Goal: Task Accomplishment & Management: Manage account settings

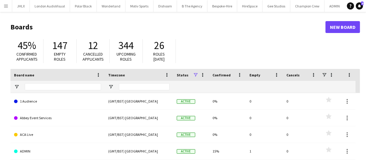
click at [5, 8] on app-icon "Menu" at bounding box center [6, 6] width 5 height 5
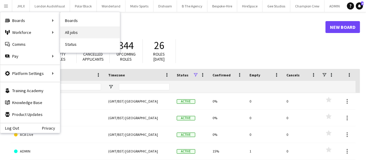
click at [73, 32] on link "All jobs" at bounding box center [90, 33] width 60 height 12
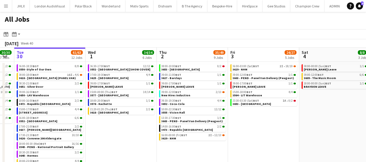
scroll to position [0, 201]
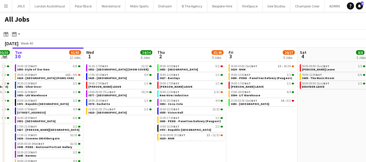
drag, startPoint x: 203, startPoint y: 133, endPoint x: 144, endPoint y: 131, distance: 58.8
click at [144, 131] on app-calendar-viewport "Sat 27 35/39 6 Jobs Sun 28 26/26 8 Jobs Mon 29 30/30 7 Jobs Tue 30 61/63 12 Job…" at bounding box center [183, 108] width 366 height 120
click at [190, 103] on link "09:30-19:30 BST 4/4 3652 - Coca-Cola" at bounding box center [191, 102] width 63 height 7
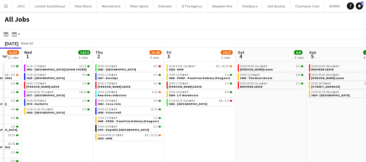
scroll to position [0, 264]
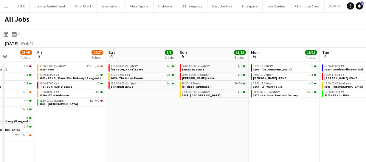
drag, startPoint x: 265, startPoint y: 123, endPoint x: 74, endPoint y: 118, distance: 191.5
click at [74, 118] on app-calendar-viewport "Mon 29 30/30 7 Jobs Tue 30 61/63 12 Jobs Wed 1 34/34 6 Jobs Thu 2 35/49 9 Jobs …" at bounding box center [183, 108] width 366 height 120
click at [182, 116] on app-calendar-viewport "Mon 29 30/30 7 Jobs Tue 30 61/63 12 Jobs Wed 1 34/34 6 Jobs Thu 2 35/49 9 Jobs …" at bounding box center [183, 108] width 366 height 120
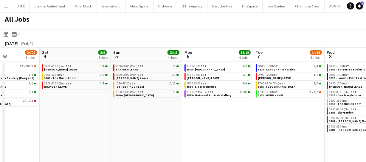
drag, startPoint x: 180, startPoint y: 113, endPoint x: 217, endPoint y: 116, distance: 37.1
drag, startPoint x: 141, startPoint y: 113, endPoint x: 143, endPoint y: 110, distance: 3.5
click at [135, 112] on app-calendar-viewport "Wed 1 34/34 6 Jobs Thu 2 35/49 9 Jobs Fri 3 24/27 5 Jobs Sat 4 8/8 3 Jobs Sun 5…" at bounding box center [183, 108] width 366 height 120
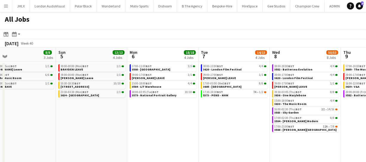
drag, startPoint x: 184, startPoint y: 116, endPoint x: 182, endPoint y: 119, distance: 3.1
click at [169, 117] on app-calendar-viewport "Wed 1 34/34 6 Jobs Thu 2 35/49 9 Jobs Fri 3 24/27 5 Jobs Sat 4 8/8 3 Jobs Sun 5…" at bounding box center [183, 108] width 366 height 120
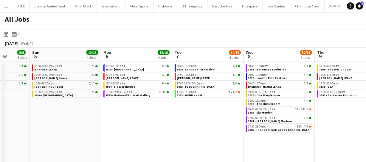
drag, startPoint x: 164, startPoint y: 122, endPoint x: 175, endPoint y: 119, distance: 11.4
click at [119, 120] on app-calendar-viewport "Wed 1 34/34 6 Jobs Thu 2 35/49 9 Jobs Fri 3 24/27 5 Jobs Sat 4 8/8 3 Jobs Sun 5…" at bounding box center [183, 108] width 366 height 120
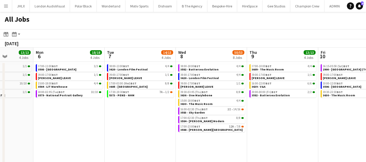
click at [85, 122] on app-calendar-viewport "Fri 3 24/27 5 Jobs Sat 4 8/8 3 Jobs Sun 5 13/13 4 Jobs Mon 6 18/18 4 Jobs Tue 7…" at bounding box center [183, 108] width 366 height 120
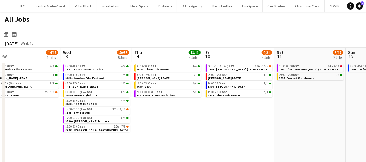
scroll to position [0, 298]
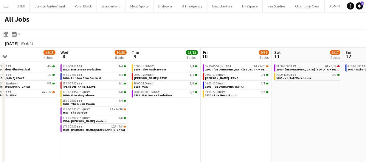
drag, startPoint x: 270, startPoint y: 124, endPoint x: 233, endPoint y: 123, distance: 36.7
click at [233, 123] on app-calendar-viewport "Fri 3 24/27 5 Jobs Sat 4 8/8 3 Jobs Sun 5 13/13 4 Jobs Mon 6 18/18 4 Jobs Tue 7…" at bounding box center [183, 108] width 366 height 120
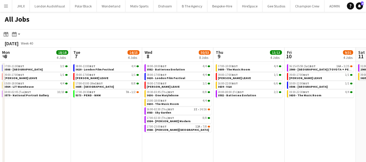
scroll to position [0, 213]
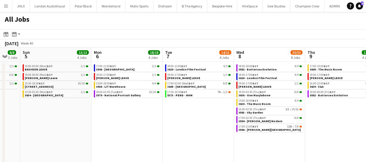
drag, startPoint x: 180, startPoint y: 132, endPoint x: 382, endPoint y: 117, distance: 202.4
click at [366, 117] on html "Menu Boards Boards Boards All jobs Status Workforce Workforce My Workforce Recr…" at bounding box center [183, 84] width 366 height 168
drag, startPoint x: 170, startPoint y: 123, endPoint x: 204, endPoint y: 133, distance: 35.3
click at [208, 123] on app-calendar-viewport "Fri 3 24/27 5 Jobs Sat 4 8/8 3 Jobs Sun 5 13/13 4 Jobs Mon 6 18/18 4 Jobs Tue 7…" at bounding box center [183, 108] width 366 height 120
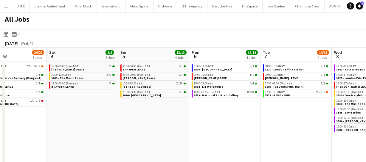
click at [238, 129] on app-calendar-viewport "Wed 1 34/34 6 Jobs Thu 2 35/49 9 Jobs Fri 3 24/27 5 Jobs Sat 4 8/8 3 Jobs Sun 5…" at bounding box center [183, 108] width 366 height 120
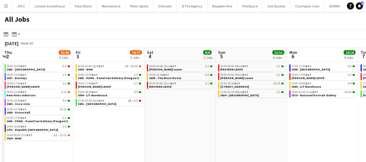
drag, startPoint x: 226, startPoint y: 135, endPoint x: 276, endPoint y: 139, distance: 50.2
click at [272, 134] on app-calendar-viewport "Tue 30 61/63 12 Jobs Wed 1 34/34 6 Jobs Thu 2 35/49 9 Jobs Fri 3 24/27 5 Jobs S…" at bounding box center [183, 108] width 366 height 120
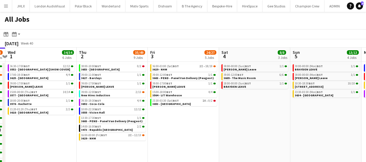
click at [314, 134] on app-calendar-viewport "Mon 29 30/30 7 Jobs Tue 30 61/63 12 Jobs Wed 1 34/34 6 Jobs Thu 2 35/49 9 Jobs …" at bounding box center [183, 108] width 366 height 120
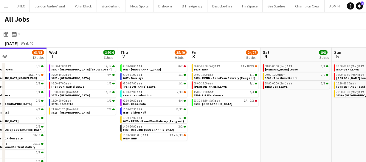
drag, startPoint x: 328, startPoint y: 137, endPoint x: 368, endPoint y: 136, distance: 40.0
click at [339, 136] on app-calendar-viewport "Sun 28 26/26 8 Jobs Mon 29 30/30 7 Jobs Tue 30 61/63 12 Jobs Wed 1 34/34 6 Jobs…" at bounding box center [183, 108] width 366 height 120
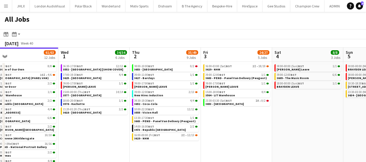
click at [366, 133] on html "Menu Boards Boards Boards All jobs Status Workforce Workforce My Workforce Recr…" at bounding box center [183, 84] width 366 height 168
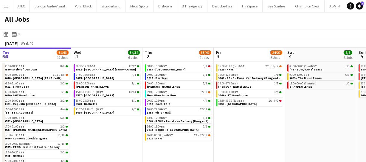
drag, startPoint x: 232, startPoint y: 129, endPoint x: 290, endPoint y: 128, distance: 57.8
click at [274, 125] on app-calendar-viewport "Sun 28 26/26 8 Jobs Mon 29 30/30 7 Jobs Tue 30 61/63 12 Jobs Wed 1 34/34 6 Jobs…" at bounding box center [183, 108] width 366 height 120
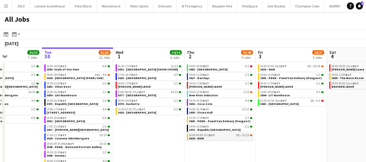
drag, startPoint x: 256, startPoint y: 131, endPoint x: 289, endPoint y: 137, distance: 33.4
click at [322, 128] on app-calendar-viewport "Sat 27 35/39 6 Jobs Sun 28 26/26 8 Jobs Mon 29 30/30 7 Jobs Tue 30 61/63 12 Job…" at bounding box center [183, 108] width 366 height 120
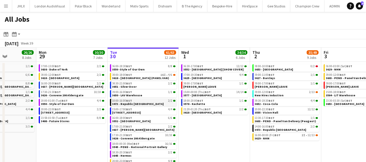
click at [131, 102] on span "3473 - Republic London" at bounding box center [138, 104] width 52 height 4
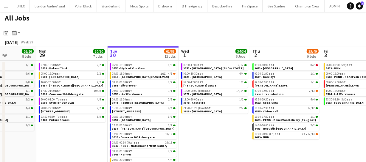
scroll to position [0, 0]
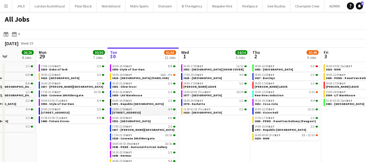
click at [150, 114] on link "15:00-17:00 BST 4/4 3613 - 245 Regent Street" at bounding box center [143, 111] width 63 height 7
click at [137, 85] on link "08:30-21:00 BST 2/2 3651 - Silver Door" at bounding box center [143, 85] width 63 height 7
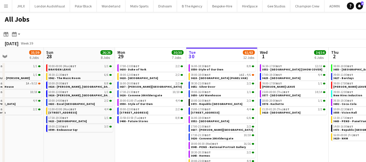
drag, startPoint x: 198, startPoint y: 129, endPoint x: 275, endPoint y: 126, distance: 76.4
click at [277, 125] on app-calendar-viewport "Thu 25 66/68 11 Jobs Fri 26 21/21 10 Jobs Sat 27 35/39 6 Jobs Sun 28 26/26 8 Jo…" at bounding box center [183, 108] width 366 height 120
click at [172, 124] on app-calendar-viewport "Thu 25 66/68 11 Jobs Fri 26 21/21 10 Jobs Sat 27 35/39 6 Jobs Sun 28 26/26 8 Jo…" at bounding box center [183, 108] width 366 height 120
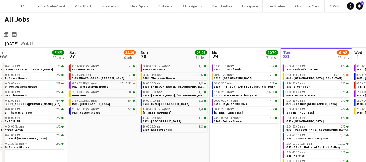
drag, startPoint x: 131, startPoint y: 127, endPoint x: 179, endPoint y: 120, distance: 48.2
click at [166, 121] on app-calendar-viewport "Wed 24 43/43 10 Jobs Thu 25 66/68 11 Jobs Fri 26 21/21 10 Jobs Sat 27 35/39 6 J…" at bounding box center [183, 108] width 366 height 120
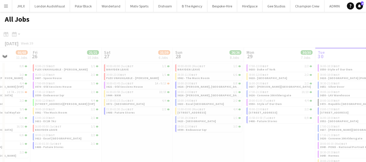
click at [188, 122] on div at bounding box center [183, 107] width 366 height 156
click at [170, 111] on div at bounding box center [183, 107] width 366 height 156
click at [163, 107] on app-calendar-viewport "Tue 23 Wed 24 43/43 10 Jobs Thu 25 66/68 11 Jobs Fri 26 21/21 10 Jobs Sat 27 35…" at bounding box center [183, 108] width 366 height 120
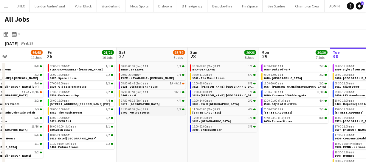
drag, startPoint x: 143, startPoint y: 109, endPoint x: 222, endPoint y: 113, distance: 79.1
click at [207, 110] on app-calendar-viewport "Tue 23 20/20 7 Jobs Wed 24 43/43 10 Jobs Thu 25 66/68 11 Jobs Fri 26 21/21 10 J…" at bounding box center [183, 108] width 366 height 120
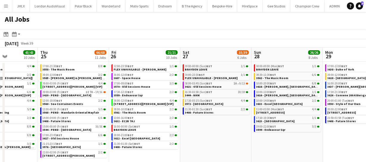
click at [160, 105] on app-calendar-viewport "Mon 22 55/56 9 Jobs Tue 23 20/20 7 Jobs Wed 24 43/43 10 Jobs Thu 25 66/68 11 Jo…" at bounding box center [183, 108] width 366 height 120
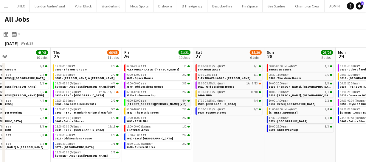
drag, startPoint x: 125, startPoint y: 102, endPoint x: 171, endPoint y: 105, distance: 46.6
click at [151, 101] on app-calendar-viewport "Mon 22 55/56 9 Jobs Tue 23 20/20 7 Jobs Wed 24 43/43 10 Jobs Thu 25 66/68 11 Jo…" at bounding box center [183, 108] width 366 height 120
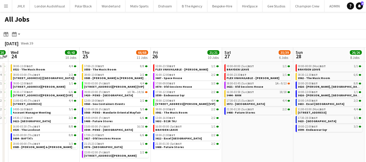
click at [265, 126] on app-date-cell "00:00-00:00 (Sun) BST 1/1 BRAYDEN LEAVE 00:00-23:30 BST 1/1 FLEX UNAVAILABLE - …" at bounding box center [257, 115] width 71 height 106
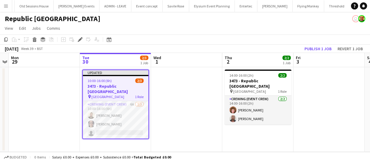
scroll to position [0, 1193]
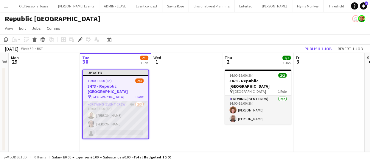
click at [135, 114] on app-card-role "Crewing (Event Crew) 6A 2/3 10:00-16:00 (6h) Christopher Lane Ava Farrell singl…" at bounding box center [116, 120] width 66 height 38
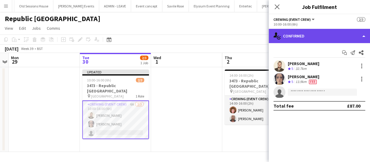
click at [333, 41] on div "single-neutral-actions-check-2 Confirmed" at bounding box center [319, 36] width 101 height 14
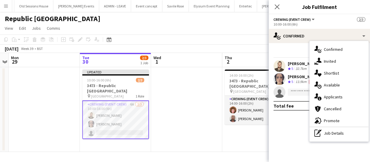
click at [332, 102] on div "single-neutral-actions-information Applicants" at bounding box center [339, 97] width 59 height 12
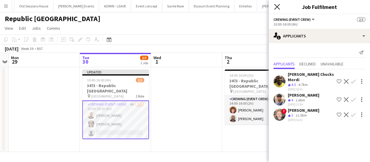
click at [276, 6] on icon "Close pop-in" at bounding box center [277, 7] width 6 height 6
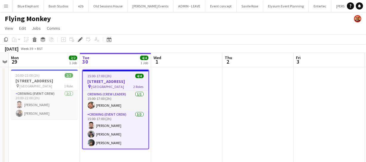
scroll to position [0, 1133]
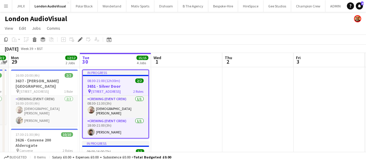
click at [119, 83] on app-job-card "In progress 08:30-21:00 (12h30m) 2/2 3651 - Silver Door pin 566 [GEOGRAPHIC_DAT…" at bounding box center [115, 104] width 67 height 69
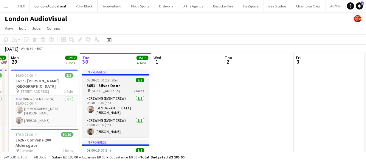
click at [119, 83] on h3 "3651 - Silver Door" at bounding box center [115, 85] width 67 height 5
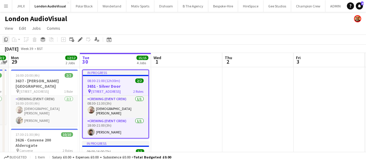
click at [3, 39] on div "Copy" at bounding box center [5, 39] width 7 height 7
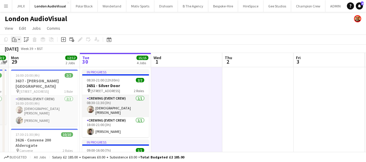
click at [14, 37] on div "Paste" at bounding box center [14, 39] width 7 height 7
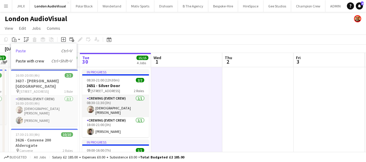
click at [18, 52] on link "Paste Ctrl+V" at bounding box center [44, 50] width 56 height 5
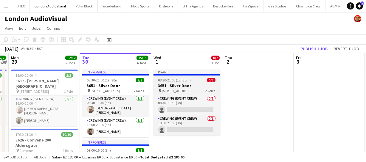
click at [173, 86] on h3 "3651 - Silver Door" at bounding box center [187, 85] width 67 height 5
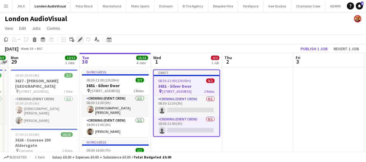
click at [79, 39] on icon "Edit" at bounding box center [80, 39] width 5 height 5
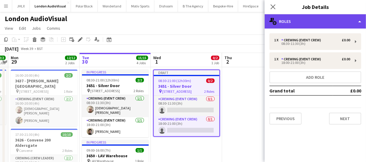
click at [306, 24] on div "multiple-users-add Roles" at bounding box center [315, 21] width 101 height 14
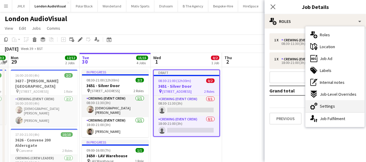
click at [337, 102] on div "cog-double-3 Settings" at bounding box center [335, 106] width 59 height 12
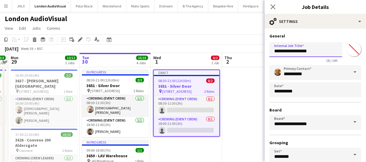
drag, startPoint x: 274, startPoint y: 51, endPoint x: 336, endPoint y: 51, distance: 62.0
click at [336, 51] on input "**********" at bounding box center [306, 49] width 73 height 15
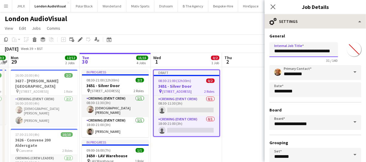
type input "**********"
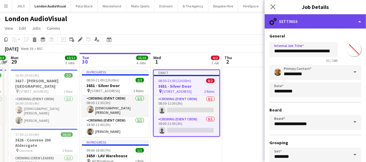
click at [325, 24] on div "cog-double-3 Settings" at bounding box center [315, 21] width 101 height 14
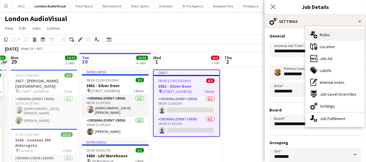
click at [332, 33] on div "multiple-users-add Roles" at bounding box center [335, 35] width 59 height 12
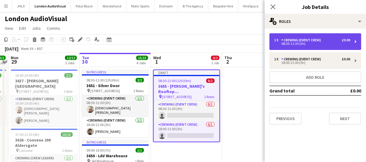
click at [298, 42] on div "Crewing (Event Crew)" at bounding box center [302, 40] width 42 height 4
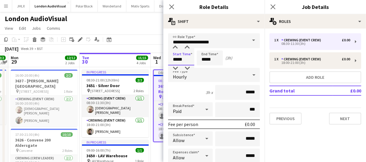
drag, startPoint x: 185, startPoint y: 60, endPoint x: 98, endPoint y: 59, distance: 86.2
type input "*****"
click at [172, 7] on icon at bounding box center [172, 7] width 6 height 6
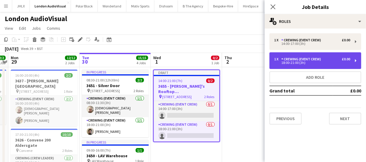
click at [289, 61] on div "Crewing (Event Crew)" at bounding box center [302, 59] width 42 height 4
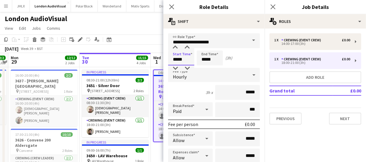
drag, startPoint x: 187, startPoint y: 59, endPoint x: 137, endPoint y: 58, distance: 49.8
type input "*****"
click at [170, 6] on icon "Close pop-in" at bounding box center [172, 7] width 6 height 6
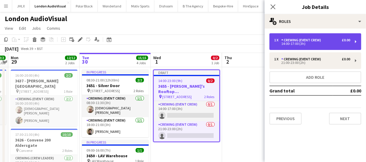
click at [298, 44] on div "14:00-17:00 (3h)" at bounding box center [312, 43] width 76 height 3
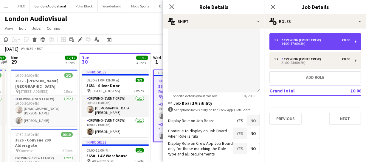
scroll to position [241, 0]
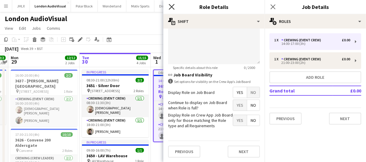
click at [170, 7] on icon "Close pop-in" at bounding box center [172, 7] width 6 height 6
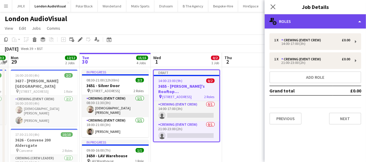
click at [310, 18] on div "multiple-users-add Roles" at bounding box center [315, 21] width 101 height 14
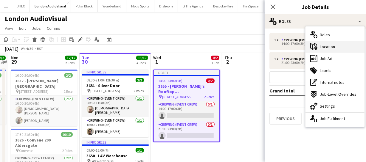
click at [331, 43] on div "maps-pin-1 Location" at bounding box center [335, 47] width 59 height 12
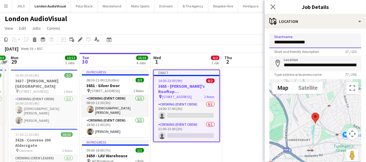
drag, startPoint x: 311, startPoint y: 42, endPoint x: 210, endPoint y: 30, distance: 102.4
type input "********"
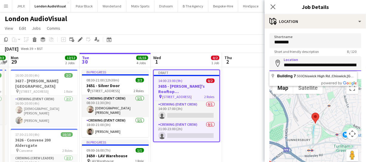
scroll to position [0, 87]
drag, startPoint x: 283, startPoint y: 66, endPoint x: 394, endPoint y: 66, distance: 111.8
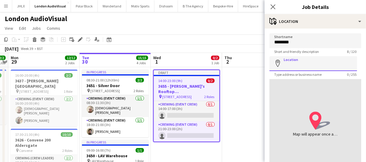
paste input "**********"
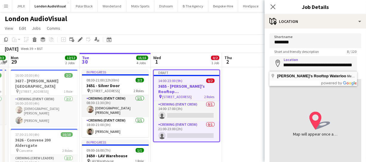
type input "**********"
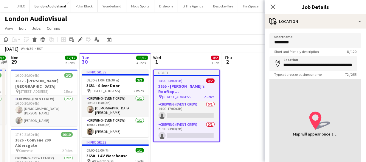
scroll to position [0, 0]
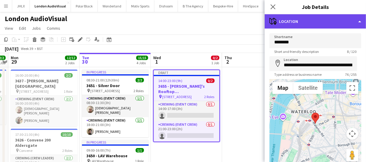
click at [337, 24] on div "maps-pin-1 Location" at bounding box center [315, 21] width 101 height 14
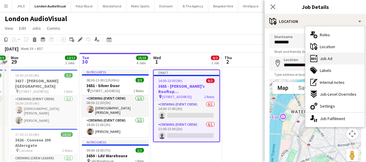
click at [333, 55] on div "ads-window Job Ad" at bounding box center [335, 59] width 59 height 12
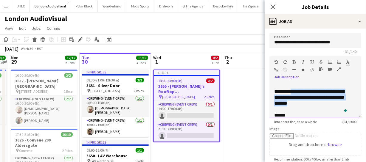
drag, startPoint x: 293, startPoint y: 90, endPoint x: 353, endPoint y: 105, distance: 61.6
click at [353, 105] on div "**********" at bounding box center [316, 101] width 92 height 36
paste div "To enrich screen reader interactions, please activate Accessibility in Grammarl…"
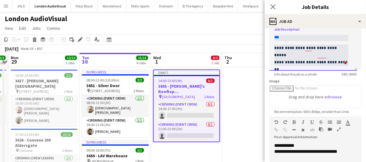
scroll to position [81, 0]
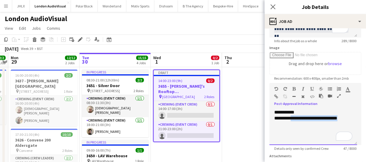
drag, startPoint x: 293, startPoint y: 117, endPoint x: 349, endPoint y: 124, distance: 56.3
click at [349, 124] on div "**********" at bounding box center [314, 128] width 88 height 36
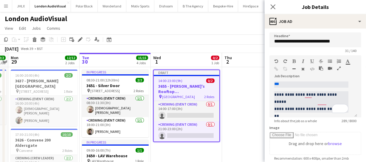
scroll to position [0, 0]
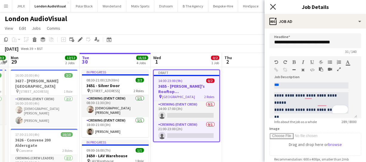
click at [273, 4] on icon "Close pop-in" at bounding box center [273, 7] width 6 height 6
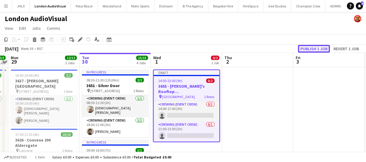
click at [307, 48] on button "Publish 1 job" at bounding box center [314, 49] width 32 height 8
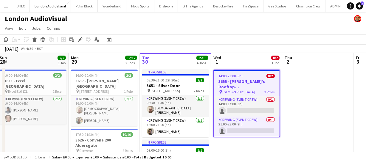
scroll to position [0, 144]
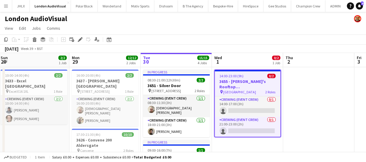
drag, startPoint x: 85, startPoint y: 116, endPoint x: 146, endPoint y: 105, distance: 62.1
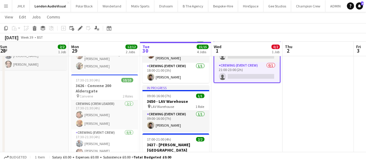
scroll to position [0, 184]
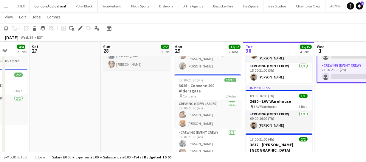
drag, startPoint x: 120, startPoint y: 105, endPoint x: 223, endPoint y: 101, distance: 102.6
click at [223, 101] on app-calendar-viewport "Wed 24 Thu 25 Fri 26 4/4 2 Jobs Sat 27 Sun 28 2/2 1 Job Mon 29 12/12 2 Jobs Tue…" at bounding box center [183, 127] width 366 height 317
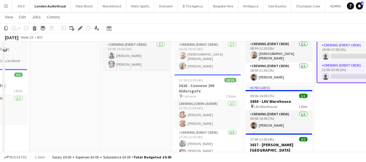
scroll to position [0, 0]
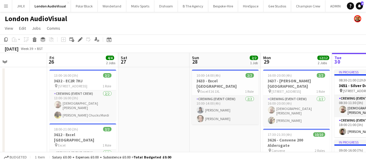
drag, startPoint x: 168, startPoint y: 123, endPoint x: 175, endPoint y: 120, distance: 7.8
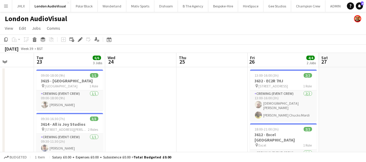
drag, startPoint x: 141, startPoint y: 117, endPoint x: 205, endPoint y: 113, distance: 63.6
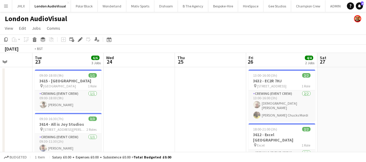
scroll to position [0, 180]
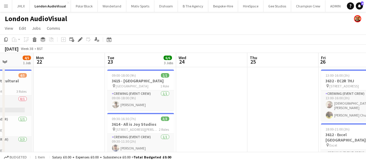
drag, startPoint x: 187, startPoint y: 114, endPoint x: 259, endPoint y: 111, distance: 72.5
click at [124, 78] on h3 "3615 - Silvertown Studios" at bounding box center [140, 80] width 67 height 5
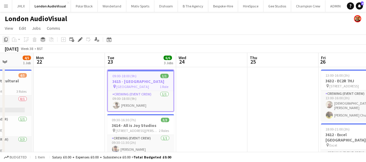
click at [6, 37] on icon "Copy" at bounding box center [6, 39] width 5 height 5
drag, startPoint x: 202, startPoint y: 81, endPoint x: 121, endPoint y: 78, distance: 81.2
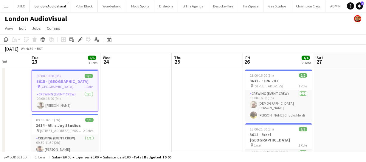
drag, startPoint x: 180, startPoint y: 83, endPoint x: 148, endPoint y: 80, distance: 32.0
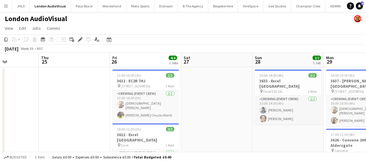
drag, startPoint x: 202, startPoint y: 92, endPoint x: 191, endPoint y: 89, distance: 11.6
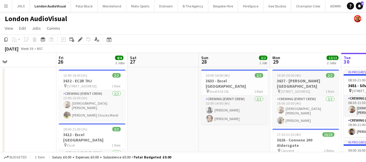
drag, startPoint x: 115, startPoint y: 86, endPoint x: 184, endPoint y: 87, distance: 69.2
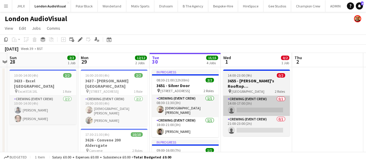
drag, startPoint x: 189, startPoint y: 96, endPoint x: 200, endPoint y: 91, distance: 12.0
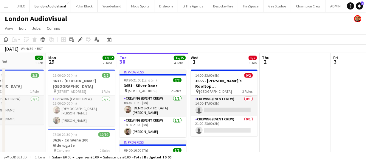
drag, startPoint x: 263, startPoint y: 80, endPoint x: 226, endPoint y: 74, distance: 37.5
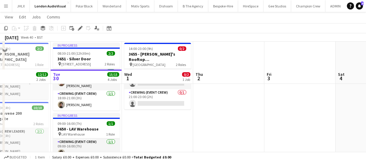
scroll to position [54, 0]
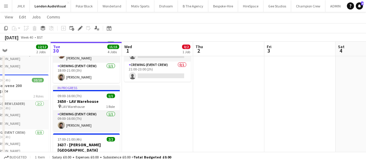
click at [142, 86] on app-date-cell "14:00-23:00 (9h) 0/2 3655 - Circe's Rooftop Waterloo pin Waterloo 2 Roles Crewi…" at bounding box center [157, 149] width 71 height 273
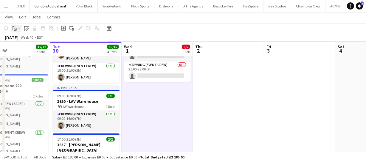
click at [12, 27] on icon at bounding box center [13, 29] width 2 height 4
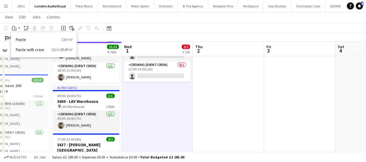
click at [15, 38] on div "Paste Ctrl+V Paste with crew Ctrl+Shift+V" at bounding box center [44, 44] width 66 height 25
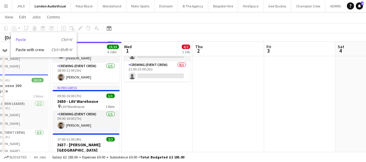
click at [20, 42] on link "Paste Ctrl+V" at bounding box center [44, 39] width 56 height 5
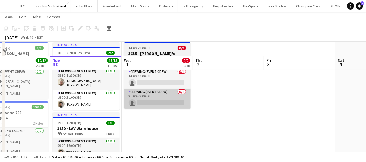
scroll to position [54, 0]
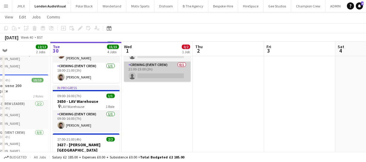
click at [143, 92] on app-date-cell "14:00-23:00 (9h) 0/2 3655 - Circe's Rooftop Waterloo pin Waterloo 2 Roles Crewi…" at bounding box center [157, 149] width 71 height 273
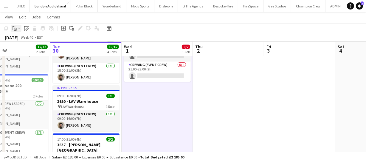
click at [12, 28] on icon at bounding box center [13, 29] width 2 height 4
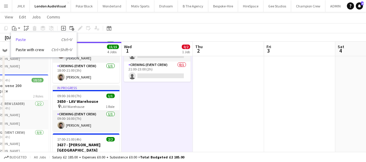
click at [18, 41] on link "Paste Ctrl+V" at bounding box center [44, 39] width 56 height 5
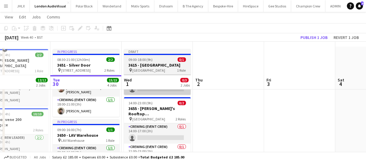
scroll to position [0, 0]
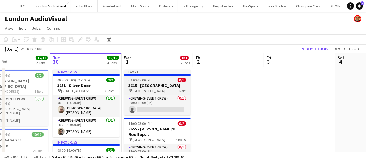
click at [152, 83] on h3 "3615 - Silvertown Studios" at bounding box center [157, 85] width 67 height 5
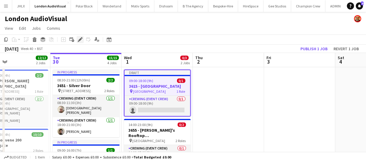
click at [79, 37] on icon "Edit" at bounding box center [80, 39] width 5 height 5
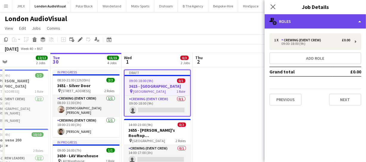
click at [298, 25] on div "multiple-users-add Roles" at bounding box center [315, 21] width 101 height 14
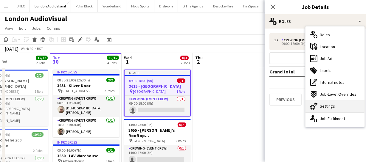
click at [320, 106] on span "Settings" at bounding box center [327, 106] width 15 height 5
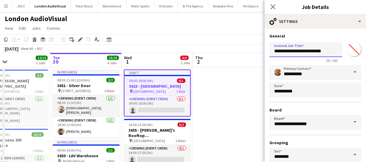
drag, startPoint x: 283, startPoint y: 51, endPoint x: 250, endPoint y: 52, distance: 33.4
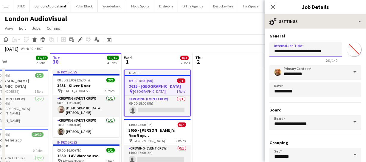
type input "**********"
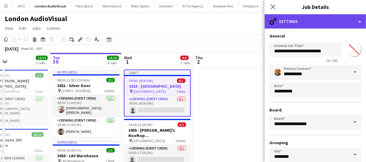
click at [318, 21] on div "cog-double-3 Settings" at bounding box center [315, 21] width 101 height 14
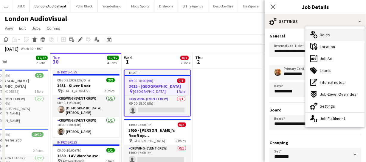
click at [322, 35] on span "Roles" at bounding box center [325, 34] width 10 height 5
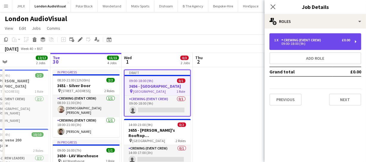
click at [307, 43] on div "09:00-18:00 (9h)" at bounding box center [312, 43] width 76 height 3
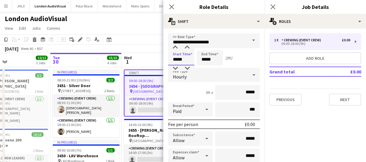
drag, startPoint x: 188, startPoint y: 59, endPoint x: 121, endPoint y: 54, distance: 66.4
type input "*****"
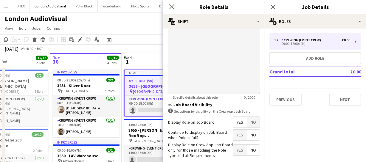
scroll to position [217, 0]
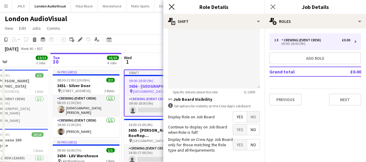
type input "*****"
click at [171, 4] on icon "Close pop-in" at bounding box center [172, 7] width 6 height 6
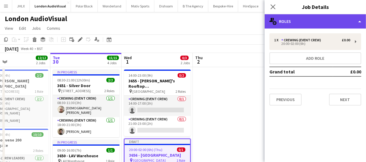
click at [302, 22] on div "multiple-users-add Roles" at bounding box center [315, 21] width 101 height 14
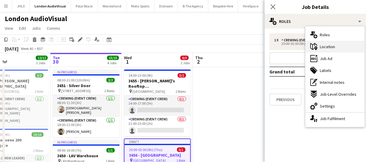
click at [324, 44] on span "Location" at bounding box center [327, 46] width 15 height 5
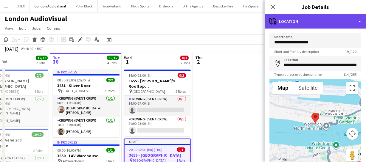
click at [312, 20] on div "maps-pin-1 Location" at bounding box center [315, 21] width 101 height 14
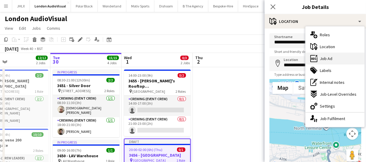
click at [342, 57] on div "ads-window Job Ad" at bounding box center [335, 59] width 59 height 12
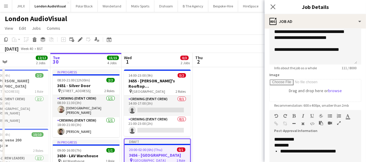
scroll to position [81, 0]
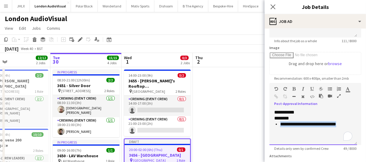
drag, startPoint x: 273, startPoint y: 125, endPoint x: 343, endPoint y: 123, distance: 70.1
click at [343, 123] on div "**********" at bounding box center [314, 128] width 88 height 36
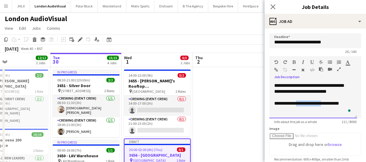
drag, startPoint x: 324, startPoint y: 104, endPoint x: 306, endPoint y: 99, distance: 18.3
click at [298, 102] on div "**********" at bounding box center [313, 104] width 78 height 6
drag, startPoint x: 310, startPoint y: 96, endPoint x: 304, endPoint y: 119, distance: 24.5
click at [302, 122] on app-form-group "**********" at bounding box center [316, 90] width 92 height 68
click at [305, 100] on div "**********" at bounding box center [314, 101] width 88 height 36
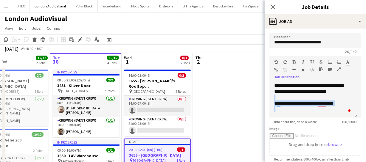
click at [307, 107] on div "To enrich screen reader interactions, please activate Accessibility in Grammarl…" at bounding box center [313, 110] width 78 height 6
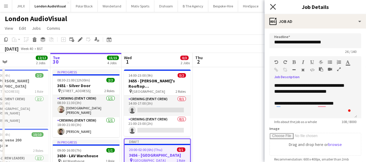
click at [274, 9] on icon "Close pop-in" at bounding box center [273, 7] width 6 height 6
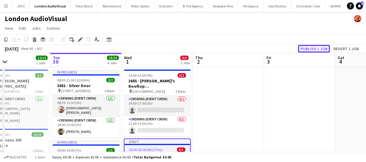
click at [307, 49] on button "Publish 1 job" at bounding box center [314, 49] width 32 height 8
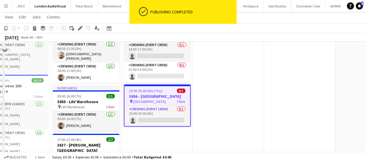
scroll to position [54, 0]
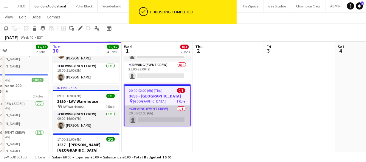
click at [158, 112] on app-card-role "Crewing (Event Crew) 0/1 20:00-02:00 (6h) single-neutral-actions" at bounding box center [158, 116] width 66 height 20
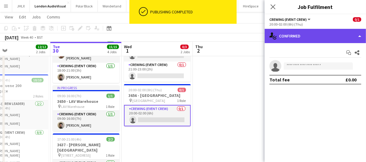
click at [310, 41] on div "single-neutral-actions-check-2 Confirmed" at bounding box center [315, 36] width 101 height 14
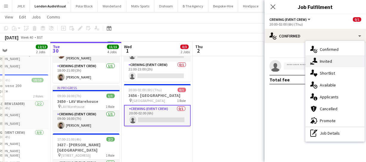
click at [326, 58] on div "single-neutral-actions-share-1 Invited" at bounding box center [335, 61] width 59 height 12
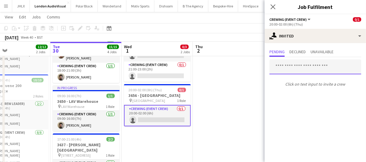
click at [292, 67] on input "text" at bounding box center [316, 67] width 92 height 15
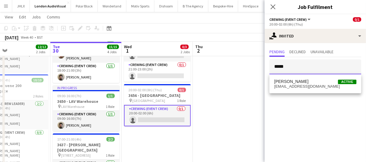
type input "*****"
click at [328, 87] on span "nasos_h_a@hotmail.co.uk" at bounding box center [315, 86] width 82 height 5
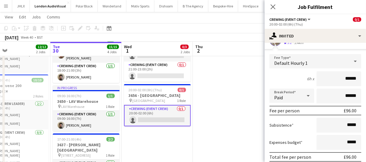
scroll to position [81, 0]
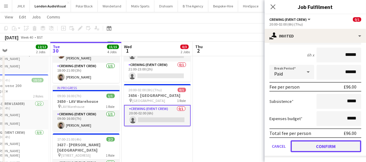
click at [333, 146] on button "Confirm" at bounding box center [326, 147] width 71 height 12
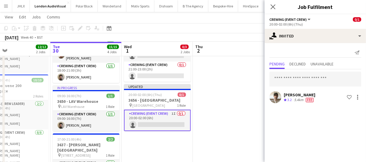
scroll to position [0, 0]
click at [274, 5] on icon "Close pop-in" at bounding box center [273, 7] width 6 height 6
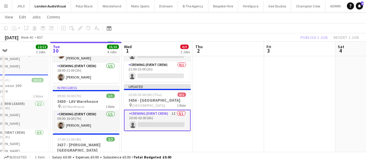
click at [306, 34] on div "Publish 1 job Revert 1 job" at bounding box center [329, 38] width 73 height 8
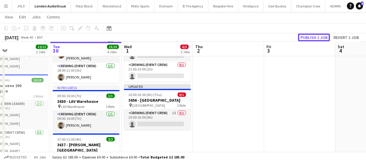
click at [306, 34] on button "Publish 1 job" at bounding box center [314, 38] width 32 height 8
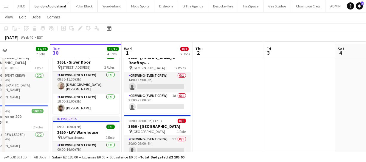
scroll to position [27, 0]
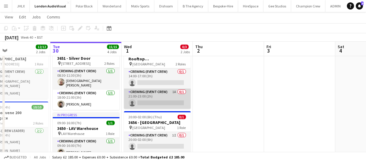
drag, startPoint x: 160, startPoint y: 97, endPoint x: 167, endPoint y: 97, distance: 6.6
click at [160, 97] on app-card-role "Crewing (Event Crew) 1A 0/1 21:00-23:00 (2h) single-neutral-actions" at bounding box center [157, 99] width 67 height 20
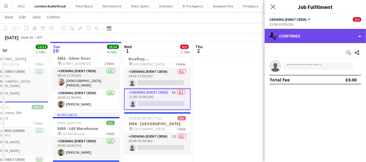
click at [308, 39] on div "single-neutral-actions-check-2 Confirmed" at bounding box center [315, 36] width 101 height 14
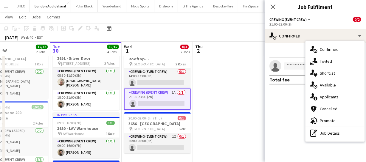
click at [331, 101] on div "single-neutral-actions-information Applicants" at bounding box center [335, 97] width 59 height 12
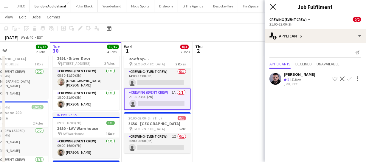
click at [273, 4] on icon "Close pop-in" at bounding box center [273, 7] width 6 height 6
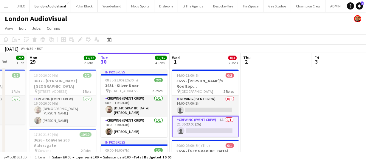
scroll to position [0, 186]
drag, startPoint x: 200, startPoint y: 114, endPoint x: 248, endPoint y: 110, distance: 48.4
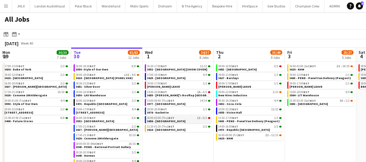
click at [183, 121] on link "20:00-02:00 (Thu) BST 1I • 0/1 3656 - [GEOGRAPHIC_DATA]" at bounding box center [178, 119] width 63 height 7
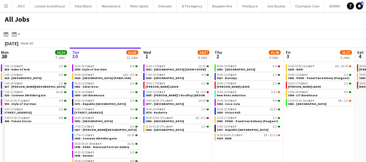
scroll to position [0, 145]
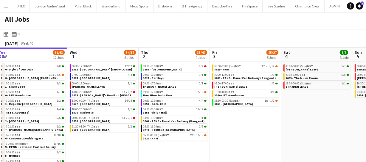
drag, startPoint x: 193, startPoint y: 145, endPoint x: 117, endPoint y: 140, distance: 75.6
click at [117, 140] on app-calendar-viewport "Sat 27 35/39 6 Jobs Sun 28 26/26 8 Jobs Mon 29 30/30 7 Jobs Tue 30 61/63 12 Job…" at bounding box center [183, 108] width 366 height 120
drag, startPoint x: 257, startPoint y: 139, endPoint x: 195, endPoint y: 131, distance: 62.2
click at [186, 131] on app-calendar-viewport "Sat 27 35/39 6 Jobs Sun 28 26/26 8 Jobs Mon 29 30/30 7 Jobs Tue 30 61/63 12 Job…" at bounding box center [183, 108] width 366 height 120
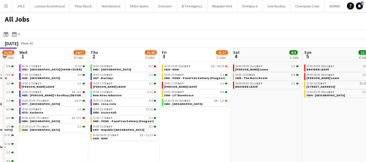
scroll to position [0, 215]
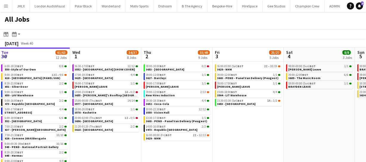
drag, startPoint x: 169, startPoint y: 122, endPoint x: 247, endPoint y: 123, distance: 78.1
click at [247, 123] on app-calendar-viewport "Sat 27 35/39 6 Jobs Sun 28 26/26 8 Jobs Mon 29 30/30 7 Jobs Tue 30 61/63 12 Job…" at bounding box center [183, 108] width 366 height 120
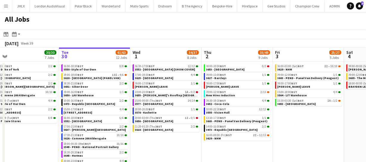
scroll to position [0, 165]
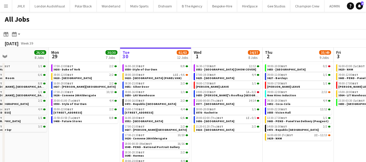
drag, startPoint x: 114, startPoint y: 140, endPoint x: 235, endPoint y: 131, distance: 121.7
click at [235, 131] on app-calendar-viewport "Fri 26 21/21 10 Jobs Sat 27 35/39 6 Jobs Sun 28 26/26 8 Jobs Mon 29 30/30 7 Job…" at bounding box center [183, 108] width 366 height 120
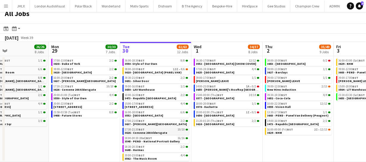
click at [142, 133] on span "3626 - Convene 200 Aldersgate" at bounding box center [146, 133] width 43 height 4
click at [210, 71] on span "3625 - Mayfair Hotel" at bounding box center [215, 73] width 38 height 4
click at [7, 3] on button "Menu" at bounding box center [6, 6] width 12 height 12
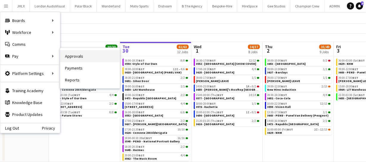
click at [76, 54] on link "Approvals" at bounding box center [90, 56] width 60 height 12
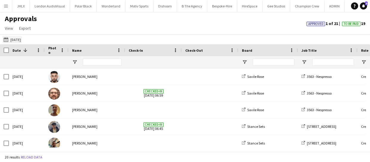
click at [14, 41] on button "23-09-2025 23-09-2025" at bounding box center [12, 39] width 20 height 7
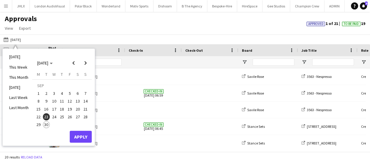
click at [38, 124] on span "29" at bounding box center [38, 125] width 7 height 7
click at [88, 133] on button "Apply" at bounding box center [81, 137] width 22 height 12
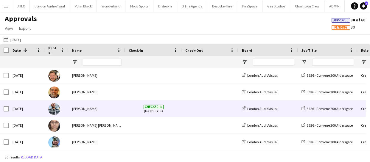
scroll to position [108, 0]
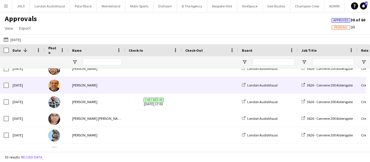
click at [11, 86] on div "Mon, 29 Sep 2025" at bounding box center [27, 85] width 36 height 16
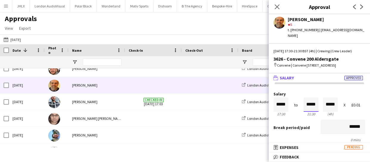
click at [309, 108] on input "*****" at bounding box center [311, 105] width 15 height 14
type input "*****"
click at [306, 98] on div at bounding box center [307, 95] width 7 height 6
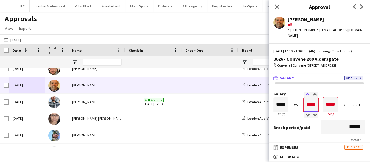
type input "*****"
click at [306, 98] on div at bounding box center [307, 95] width 7 height 6
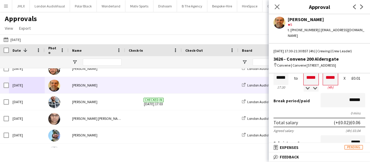
click at [320, 114] on form "Salary ***** 17:30 to ***** 21:30 ***** (4h) X £0.01 Break period /paid ****** …" at bounding box center [319, 163] width 101 height 196
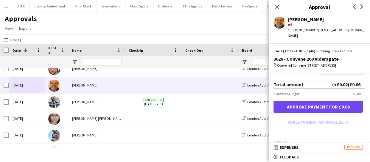
scroll to position [162, 0]
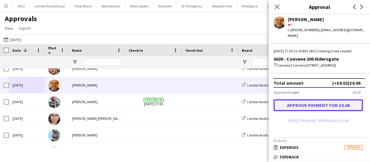
click at [319, 112] on button "Approve payment for £0.06" at bounding box center [318, 106] width 89 height 12
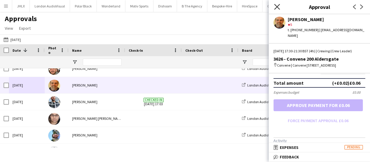
click at [278, 7] on icon at bounding box center [277, 7] width 6 height 6
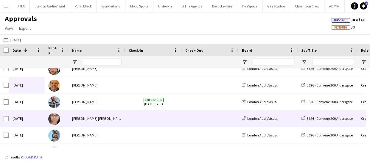
click at [30, 120] on div "Mon, 29 Sep 2025" at bounding box center [27, 119] width 36 height 16
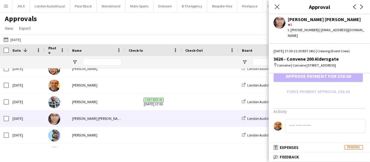
scroll to position [196, 0]
click at [299, 124] on input at bounding box center [326, 126] width 80 height 14
type input "**********"
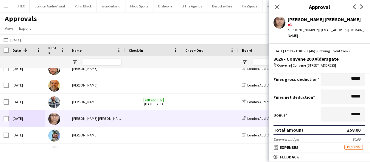
scroll to position [115, 0]
drag, startPoint x: 357, startPoint y: 121, endPoint x: 340, endPoint y: 124, distance: 17.5
click at [340, 122] on input "*****" at bounding box center [343, 115] width 45 height 14
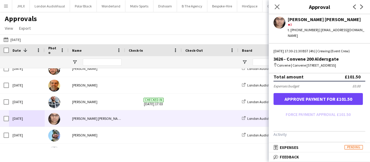
scroll to position [169, 0]
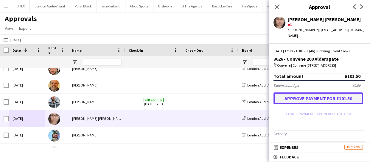
type input "******"
click at [323, 105] on button "Approve payment for £101.50" at bounding box center [318, 99] width 89 height 12
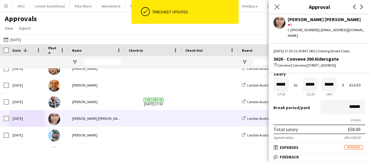
scroll to position [0, 0]
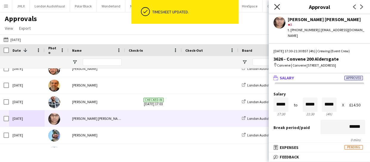
click at [278, 6] on icon at bounding box center [277, 7] width 6 height 6
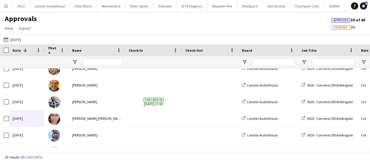
click at [6, 7] on app-icon "Menu" at bounding box center [6, 6] width 5 height 5
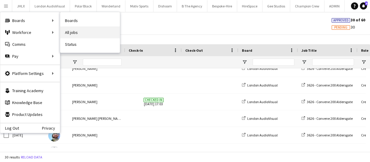
click at [74, 32] on link "All jobs" at bounding box center [90, 33] width 60 height 12
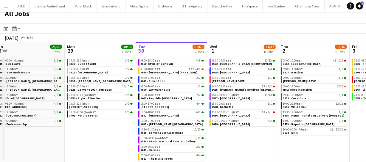
scroll to position [0, 149]
drag, startPoint x: 161, startPoint y: 138, endPoint x: 226, endPoint y: 129, distance: 65.4
click at [226, 129] on app-calendar-viewport "Fri 26 21/21 10 Jobs Sat 27 35/39 6 Jobs Sun 28 26/26 8 Jobs Mon 29 30/30 7 Job…" at bounding box center [183, 102] width 366 height 120
click at [236, 134] on app-date-cell "06:30-17:00 BST 12/12 3552 - Somerset House [SHOW COVER] 07:00-19:30 BST 4/4 36…" at bounding box center [242, 109] width 71 height 106
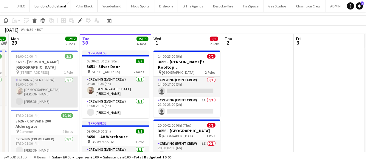
scroll to position [27, 0]
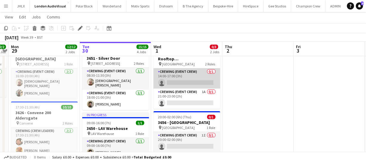
click at [176, 74] on app-card-role "Crewing (Event Crew) 0/1 14:00-17:00 (3h) single-neutral-actions" at bounding box center [187, 79] width 67 height 20
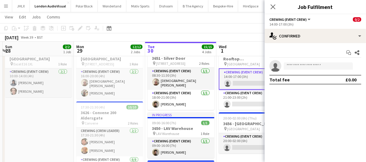
scroll to position [0, 139]
drag, startPoint x: 49, startPoint y: 117, endPoint x: 115, endPoint y: 111, distance: 66.2
click at [115, 111] on app-calendar-viewport "Fri 26 4/4 2 Jobs Sat 27 Sun 28 2/2 1 Job Mon 29 12/12 2 Jobs Tue 30 15/15 4 Jo…" at bounding box center [183, 154] width 366 height 317
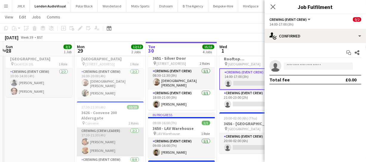
click at [100, 139] on app-card-role "Crewing (Crew Leader) [DATE] 17:30-21:30 (4h) [PERSON_NAME] [PERSON_NAME]" at bounding box center [110, 142] width 67 height 29
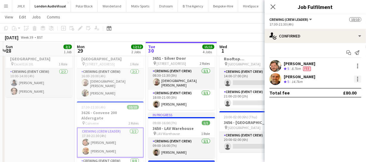
click at [358, 81] on div at bounding box center [357, 79] width 7 height 7
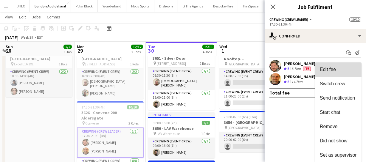
click at [323, 74] on button "Edit fee" at bounding box center [338, 70] width 47 height 14
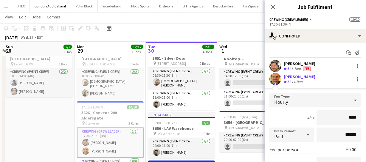
type input "*****"
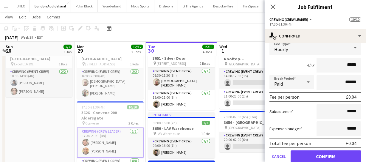
scroll to position [54, 0]
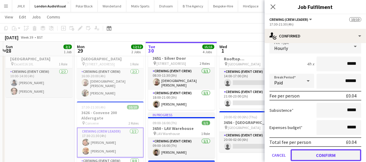
click at [340, 153] on button "Confirm" at bounding box center [326, 156] width 71 height 12
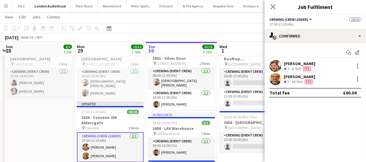
scroll to position [0, 0]
click at [274, 10] on app-icon "Close pop-in" at bounding box center [273, 7] width 9 height 9
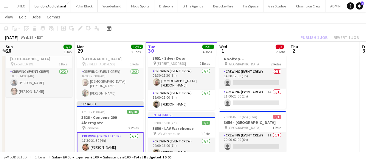
click at [311, 35] on div "Publish 1 job Revert 1 job" at bounding box center [329, 38] width 73 height 8
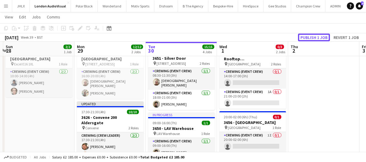
click at [311, 35] on button "Publish 1 job" at bounding box center [314, 38] width 32 height 8
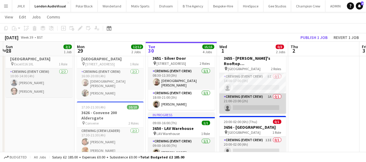
click at [250, 101] on app-card-role "Crewing (Event Crew) 1A 0/1 21:00-23:00 (2h) single-neutral-actions" at bounding box center [252, 104] width 67 height 20
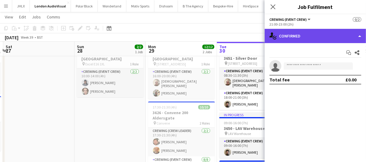
click at [311, 34] on div "single-neutral-actions-check-2 Confirmed" at bounding box center [315, 36] width 101 height 14
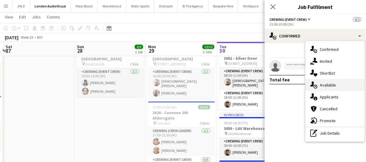
click at [331, 83] on span "Available" at bounding box center [328, 85] width 16 height 5
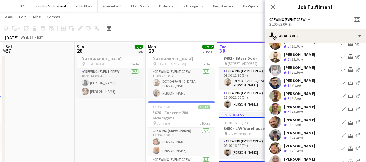
scroll to position [27, 0]
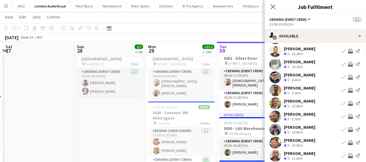
click at [348, 103] on app-icon "Invite crew" at bounding box center [350, 103] width 5 height 5
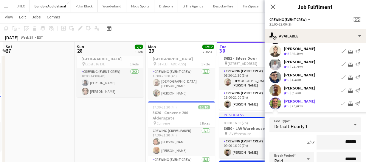
drag, startPoint x: 357, startPoint y: 140, endPoint x: 297, endPoint y: 139, distance: 59.9
click at [297, 139] on div "2h x ******" at bounding box center [316, 142] width 92 height 15
type input "******"
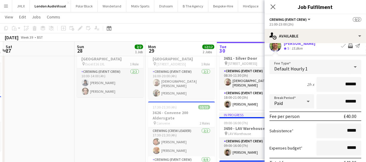
scroll to position [135, 0]
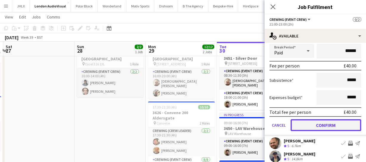
click at [325, 126] on button "Confirm" at bounding box center [326, 126] width 71 height 12
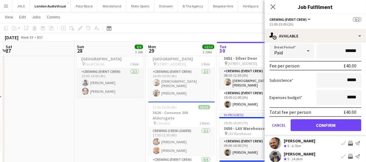
scroll to position [46, 0]
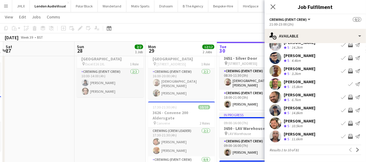
click at [348, 109] on app-icon "Invite crew" at bounding box center [350, 110] width 5 height 5
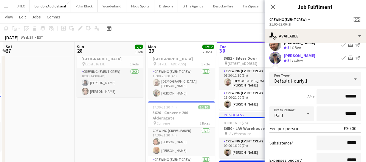
scroll to position [100, 0]
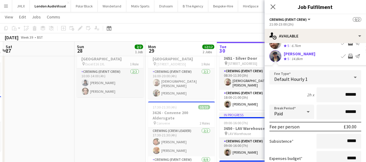
drag, startPoint x: 355, startPoint y: 93, endPoint x: 318, endPoint y: 89, distance: 37.8
click at [318, 89] on input "******" at bounding box center [339, 95] width 45 height 15
type input "******"
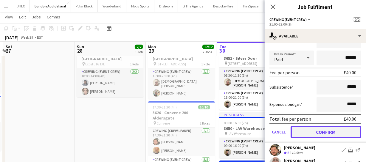
click at [327, 131] on button "Confirm" at bounding box center [326, 132] width 71 height 12
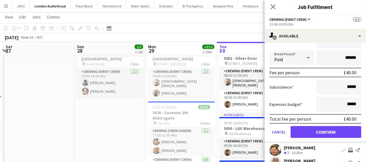
scroll to position [46, 0]
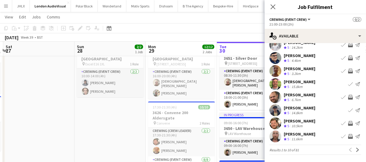
click at [348, 136] on app-icon "Invite crew" at bounding box center [350, 136] width 5 height 5
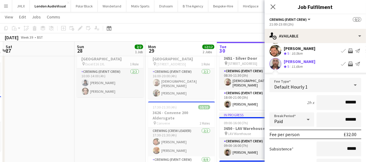
drag, startPoint x: 358, startPoint y: 103, endPoint x: 326, endPoint y: 98, distance: 32.2
click at [327, 98] on form "Fee Type Default Hourly 1 2h x ****** Break Period Paid ****** Fee per person £…" at bounding box center [315, 141] width 101 height 127
click at [340, 102] on input "******" at bounding box center [339, 102] width 45 height 15
drag, startPoint x: 355, startPoint y: 103, endPoint x: 325, endPoint y: 98, distance: 30.1
click at [325, 99] on input "******" at bounding box center [339, 102] width 45 height 15
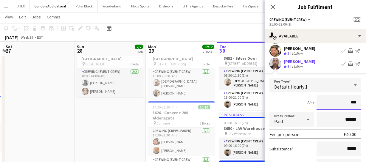
type input "******"
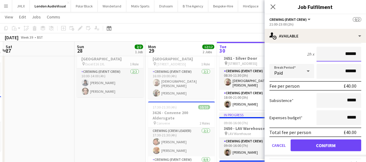
scroll to position [181, 0]
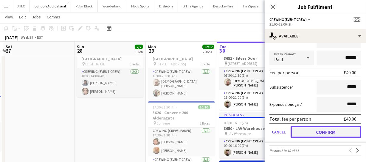
click at [327, 135] on button "Confirm" at bounding box center [326, 132] width 71 height 12
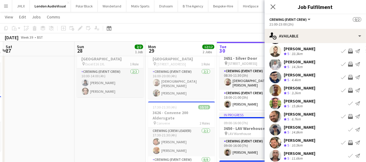
scroll to position [46, 0]
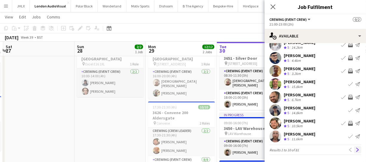
click at [356, 151] on app-icon "Next" at bounding box center [358, 150] width 4 height 4
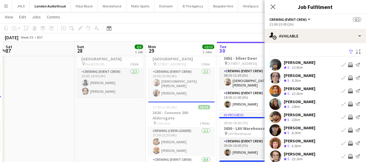
scroll to position [27, 0]
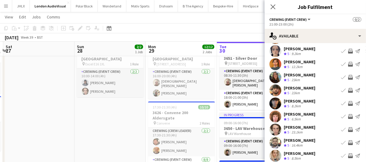
click at [348, 117] on app-icon "Invite crew" at bounding box center [350, 116] width 5 height 5
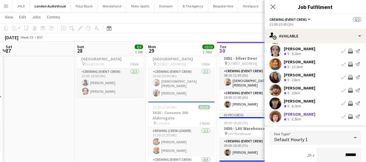
scroll to position [27, 0]
drag, startPoint x: 355, startPoint y: 154, endPoint x: 307, endPoint y: 146, distance: 48.7
type input "******"
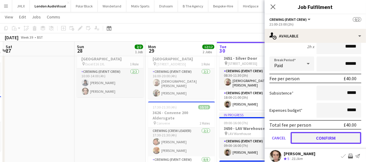
click at [318, 139] on button "Confirm" at bounding box center [326, 138] width 71 height 12
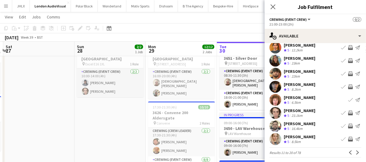
scroll to position [46, 0]
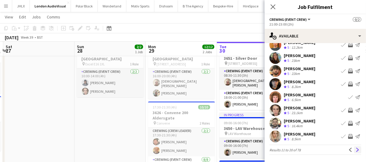
click at [354, 148] on button "Next" at bounding box center [357, 150] width 7 height 7
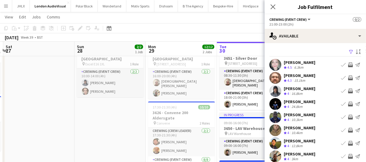
scroll to position [27, 0]
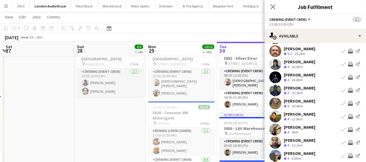
click at [348, 129] on app-icon "Invite crew" at bounding box center [350, 130] width 5 height 5
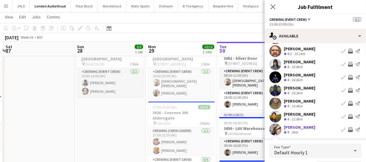
scroll to position [41, 0]
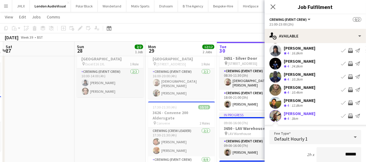
drag, startPoint x: 355, startPoint y: 154, endPoint x: 323, endPoint y: 151, distance: 31.4
click at [323, 152] on input "******" at bounding box center [339, 155] width 45 height 15
type input "******"
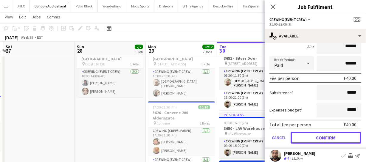
click at [341, 137] on button "Confirm" at bounding box center [326, 138] width 71 height 12
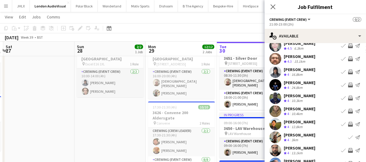
scroll to position [0, 0]
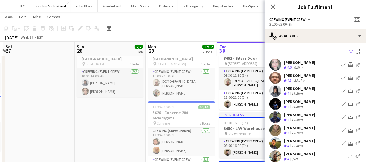
click at [348, 89] on app-icon "Invite crew" at bounding box center [350, 91] width 5 height 5
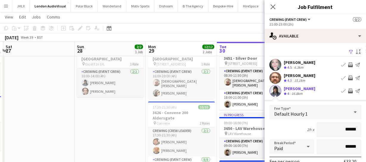
drag, startPoint x: 356, startPoint y: 126, endPoint x: 320, endPoint y: 128, distance: 36.4
click at [320, 128] on input "******" at bounding box center [339, 130] width 45 height 15
type input "******"
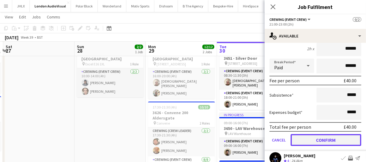
click at [316, 141] on button "Confirm" at bounding box center [326, 140] width 71 height 12
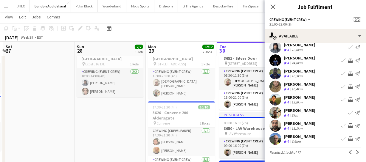
scroll to position [46, 0]
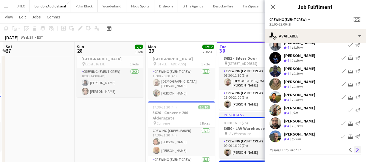
click at [356, 149] on app-icon "Next" at bounding box center [358, 150] width 4 height 4
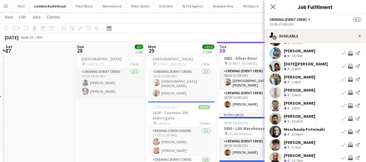
scroll to position [19, 0]
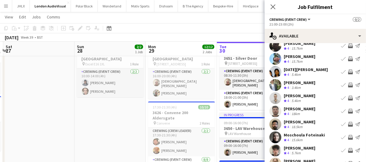
click at [348, 124] on app-icon "Invite crew" at bounding box center [350, 124] width 5 height 5
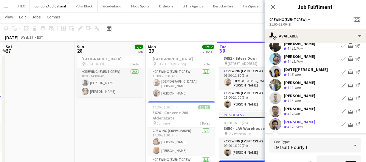
scroll to position [27, 0]
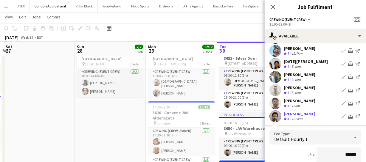
drag, startPoint x: 355, startPoint y: 150, endPoint x: 314, endPoint y: 150, distance: 41.7
click at [317, 150] on input "******" at bounding box center [339, 155] width 45 height 15
type input "***"
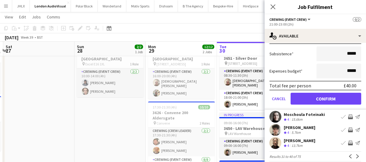
scroll to position [181, 0]
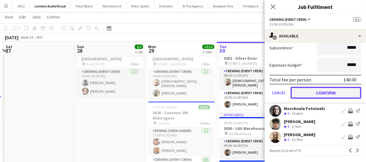
click at [335, 97] on button "Confirm" at bounding box center [326, 93] width 71 height 12
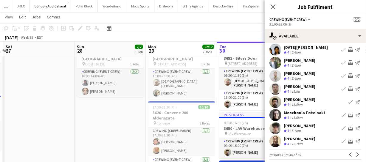
scroll to position [46, 0]
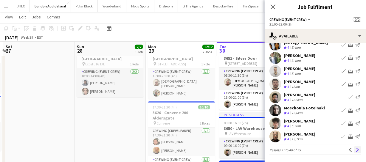
click at [356, 148] on app-icon "Next" at bounding box center [358, 150] width 4 height 4
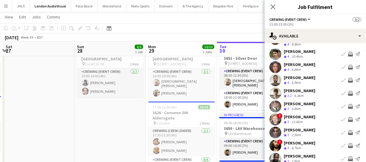
scroll to position [19, 0]
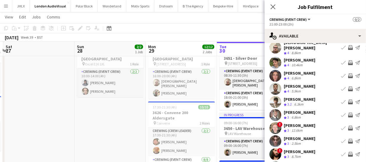
click at [348, 100] on app-icon "Invite crew" at bounding box center [350, 102] width 5 height 5
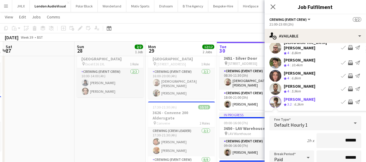
drag, startPoint x: 353, startPoint y: 133, endPoint x: 323, endPoint y: 131, distance: 29.6
click at [323, 134] on input "******" at bounding box center [339, 141] width 45 height 15
type input "******"
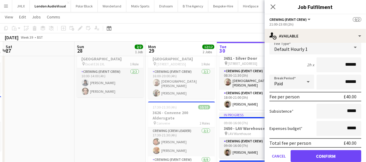
scroll to position [100, 0]
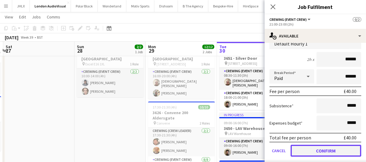
click at [328, 147] on button "Confirm" at bounding box center [326, 151] width 71 height 12
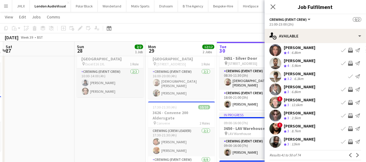
scroll to position [46, 0]
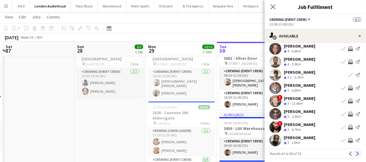
click at [356, 152] on app-icon "Next" at bounding box center [358, 154] width 4 height 4
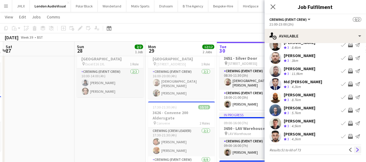
click at [355, 153] on button "Next" at bounding box center [357, 150] width 7 height 7
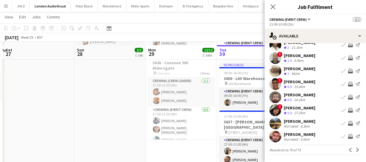
scroll to position [81, 0]
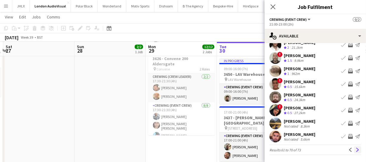
click at [356, 150] on app-icon "Next" at bounding box center [358, 150] width 4 height 4
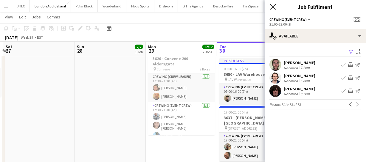
click at [272, 9] on icon "Close pop-in" at bounding box center [273, 7] width 6 height 6
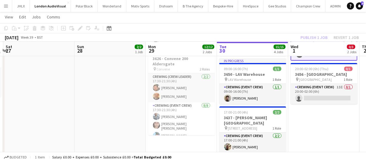
click at [310, 38] on div "Publish 1 job Revert 1 job" at bounding box center [329, 38] width 73 height 8
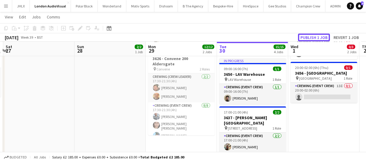
click at [310, 38] on button "Publish 1 job" at bounding box center [314, 38] width 32 height 8
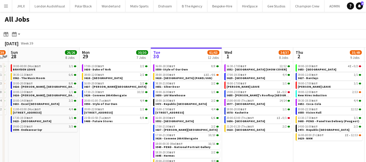
scroll to position [0, 179]
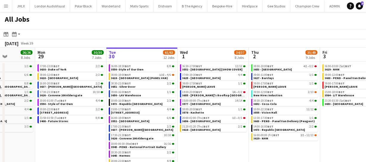
drag, startPoint x: 174, startPoint y: 135, endPoint x: 208, endPoint y: 132, distance: 35.0
click at [208, 132] on app-calendar-viewport "Fri 26 21/21 10 Jobs Sat 27 35/39 6 Jobs Sun 28 26/26 8 Jobs Mon 29 30/30 7 Job…" at bounding box center [183, 108] width 366 height 120
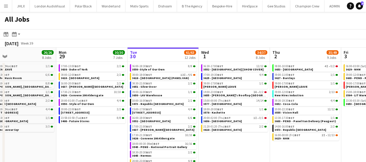
scroll to position [0, 233]
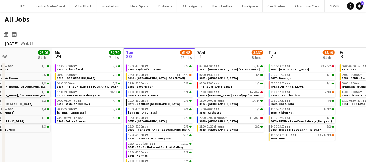
drag, startPoint x: 248, startPoint y: 147, endPoint x: 266, endPoint y: 136, distance: 21.0
click at [266, 136] on app-calendar-viewport "Thu 25 66/68 11 Jobs Fri 26 21/21 10 Jobs Sat 27 35/39 6 Jobs Sun 28 26/26 8 Jo…" at bounding box center [183, 108] width 366 height 120
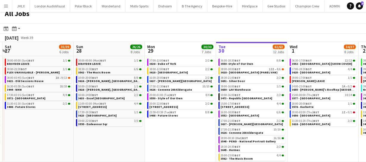
scroll to position [0, 138]
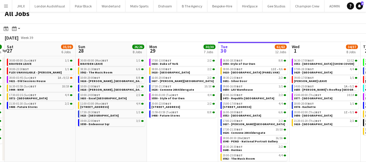
drag, startPoint x: 87, startPoint y: 132, endPoint x: 181, endPoint y: 125, distance: 94.5
click at [181, 125] on app-calendar-viewport "Thu 25 66/68 11 Jobs Fri 26 21/21 10 Jobs Sat 27 35/39 6 Jobs Sun 28 26/26 8 Jo…" at bounding box center [183, 102] width 366 height 120
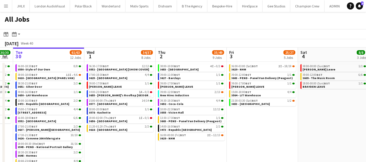
scroll to position [0, 201]
drag, startPoint x: 313, startPoint y: 143, endPoint x: 108, endPoint y: 129, distance: 205.5
click at [108, 129] on app-calendar-viewport "Sat 27 35/39 6 Jobs Sun 28 26/26 8 Jobs Mon 29 30/30 7 Jobs Tue 30 61/63 12 Job…" at bounding box center [183, 108] width 366 height 120
click at [109, 121] on span "3656 - [GEOGRAPHIC_DATA]" at bounding box center [108, 122] width 38 height 4
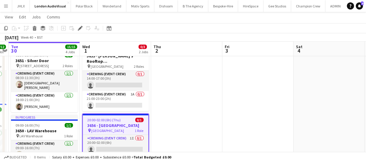
scroll to position [54, 0]
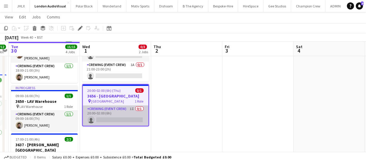
click at [118, 107] on app-card-role "Crewing (Event Crew) 1I 0/1 20:00-02:00 (6h) single-neutral-actions" at bounding box center [116, 116] width 66 height 20
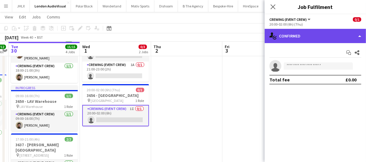
click at [342, 38] on div "single-neutral-actions-check-2 Confirmed" at bounding box center [315, 36] width 101 height 14
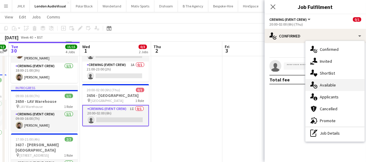
click at [328, 83] on span "Available" at bounding box center [328, 85] width 16 height 5
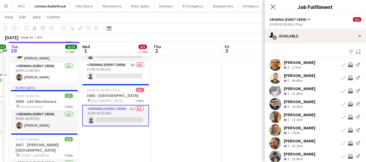
click at [348, 92] on app-icon "Invite crew" at bounding box center [350, 91] width 5 height 5
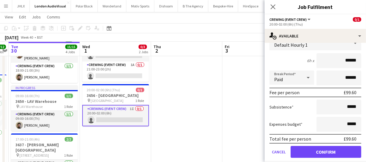
scroll to position [108, 0]
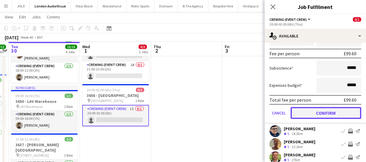
click at [336, 108] on button "Confirm" at bounding box center [326, 113] width 71 height 12
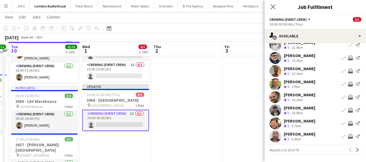
scroll to position [0, 0]
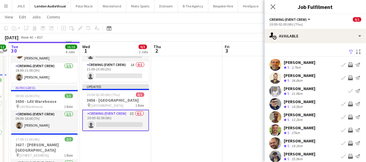
click at [348, 116] on app-icon "Invite crew" at bounding box center [350, 117] width 5 height 5
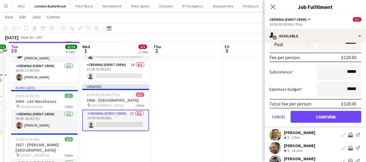
scroll to position [137, 0]
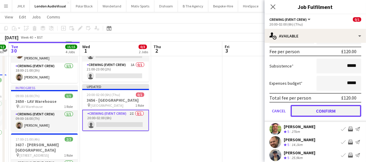
click at [331, 109] on button "Confirm" at bounding box center [326, 111] width 71 height 12
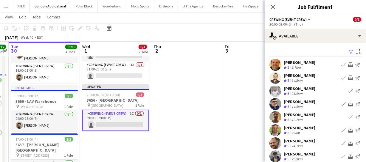
scroll to position [27, 0]
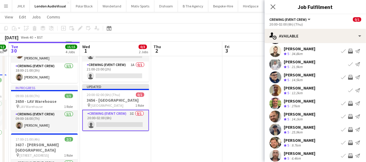
click at [348, 103] on app-icon "Invite crew" at bounding box center [350, 103] width 5 height 5
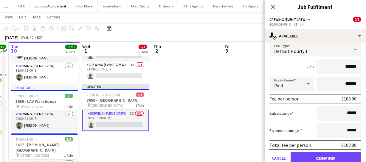
scroll to position [135, 0]
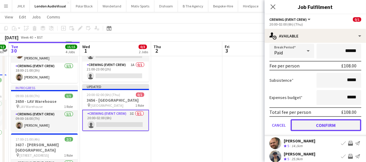
click at [335, 120] on button "Confirm" at bounding box center [326, 126] width 71 height 12
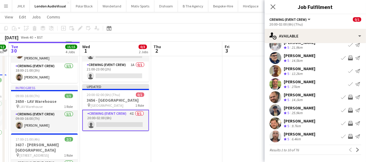
scroll to position [46, 0]
click at [348, 98] on app-icon "Invite crew" at bounding box center [350, 97] width 5 height 5
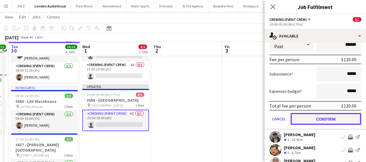
click at [337, 119] on button "Confirm" at bounding box center [326, 119] width 71 height 12
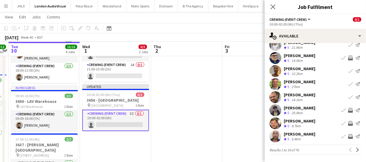
click at [348, 110] on app-icon "Invite crew" at bounding box center [350, 110] width 5 height 5
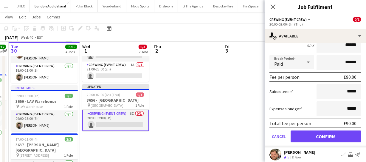
scroll to position [155, 0]
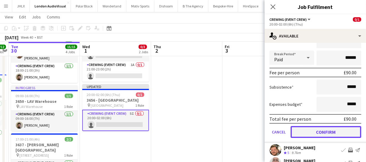
click at [337, 134] on button "Confirm" at bounding box center [326, 132] width 71 height 12
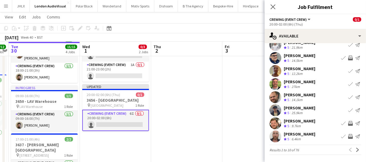
scroll to position [46, 0]
click at [348, 122] on app-icon "Invite crew" at bounding box center [350, 123] width 5 height 5
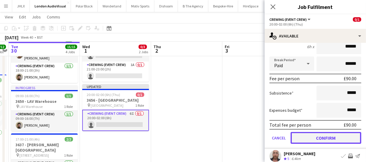
click at [336, 138] on button "Confirm" at bounding box center [326, 138] width 71 height 12
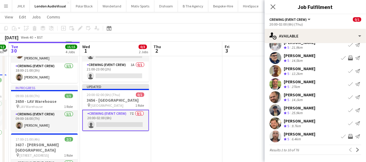
click at [349, 137] on app-icon "Invite crew" at bounding box center [350, 136] width 5 height 5
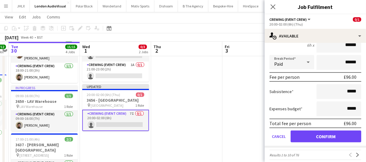
scroll to position [181, 0]
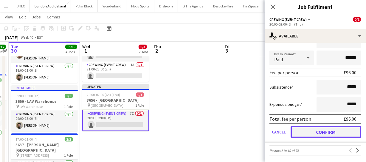
click at [339, 135] on button "Confirm" at bounding box center [326, 132] width 71 height 12
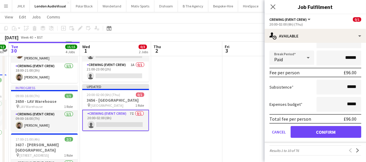
scroll to position [46, 0]
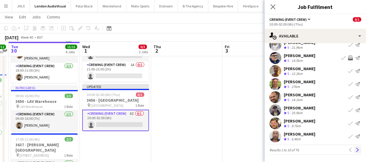
click at [356, 150] on app-icon "Next" at bounding box center [358, 150] width 4 height 4
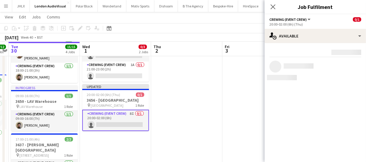
scroll to position [0, 0]
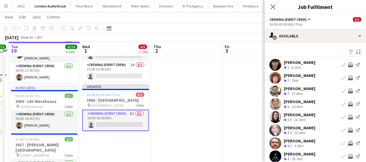
click at [348, 78] on app-icon "Invite crew" at bounding box center [350, 78] width 5 height 5
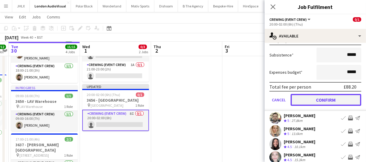
click at [336, 98] on button "Confirm" at bounding box center [326, 100] width 71 height 12
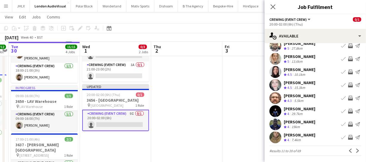
scroll to position [46, 0]
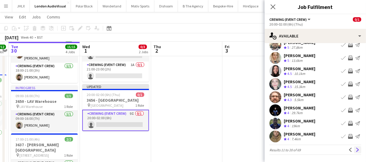
click at [356, 150] on app-icon "Next" at bounding box center [358, 150] width 4 height 4
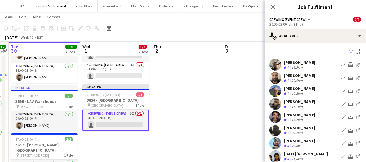
click at [348, 64] on app-icon "Invite crew" at bounding box center [350, 65] width 5 height 5
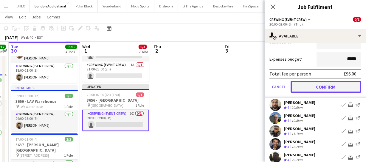
click at [340, 86] on button "Confirm" at bounding box center [326, 87] width 71 height 12
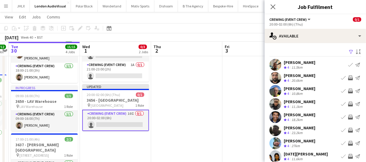
click at [348, 104] on app-icon "Invite crew" at bounding box center [350, 104] width 5 height 5
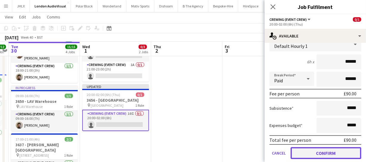
click at [344, 153] on button "Confirm" at bounding box center [326, 154] width 71 height 12
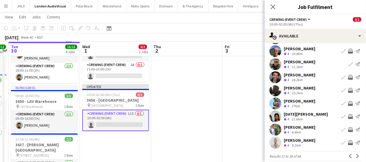
scroll to position [46, 0]
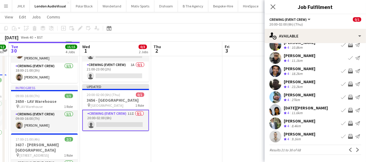
click at [348, 84] on app-icon "Invite crew" at bounding box center [350, 84] width 5 height 5
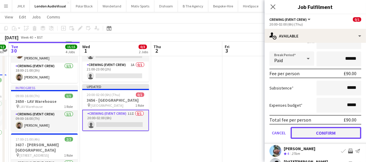
click at [338, 128] on button "Confirm" at bounding box center [326, 133] width 71 height 12
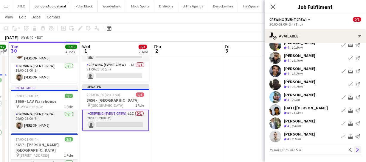
click at [356, 150] on app-icon "Next" at bounding box center [358, 150] width 4 height 4
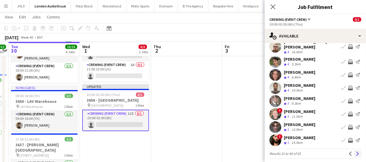
click at [356, 152] on app-icon "Next" at bounding box center [358, 154] width 4 height 4
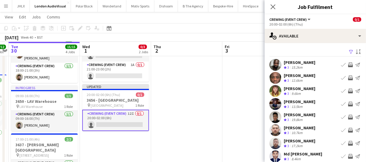
scroll to position [27, 0]
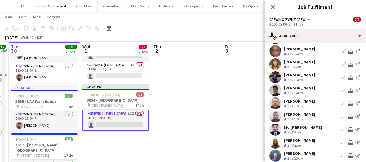
click at [348, 103] on app-icon "Invite crew" at bounding box center [350, 103] width 5 height 5
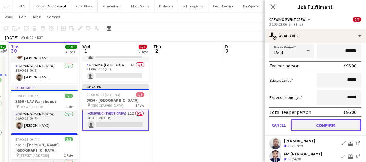
click at [343, 125] on button "Confirm" at bounding box center [326, 126] width 71 height 12
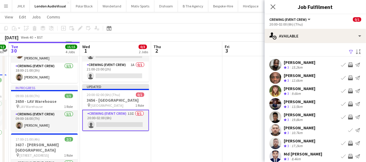
scroll to position [46, 0]
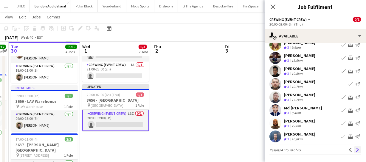
click at [356, 149] on app-icon "Next" at bounding box center [358, 150] width 4 height 4
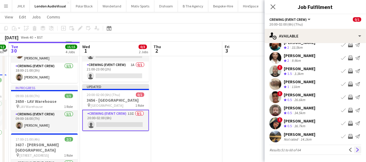
click at [356, 151] on app-icon "Next" at bounding box center [358, 150] width 4 height 4
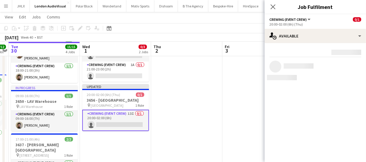
scroll to position [0, 0]
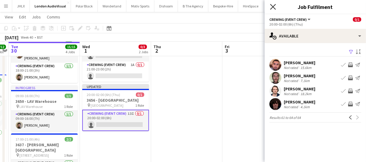
click at [275, 8] on icon "Close pop-in" at bounding box center [273, 7] width 6 height 6
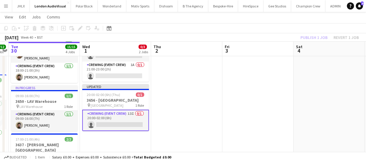
click at [312, 37] on div "Publish 1 job Revert 1 job" at bounding box center [329, 38] width 73 height 8
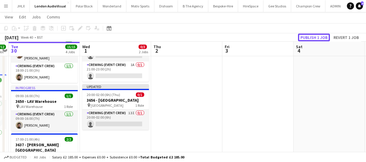
click at [312, 37] on button "Publish 1 job" at bounding box center [314, 38] width 32 height 8
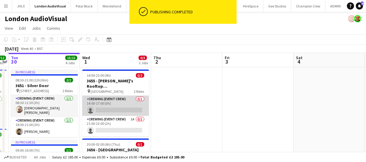
click at [118, 100] on app-card-role "Crewing (Event Crew) 0/1 14:00-17:00 (3h) single-neutral-actions" at bounding box center [115, 106] width 67 height 20
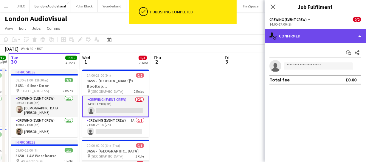
click at [308, 32] on div "single-neutral-actions-check-2 Confirmed" at bounding box center [315, 36] width 101 height 14
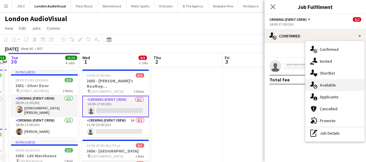
click at [325, 84] on span "Available" at bounding box center [328, 85] width 16 height 5
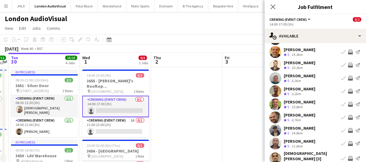
scroll to position [27, 0]
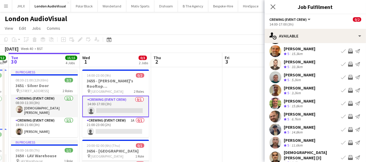
click at [348, 102] on app-icon "Invite crew" at bounding box center [350, 103] width 5 height 5
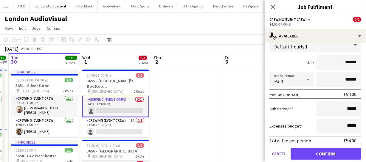
scroll to position [108, 0]
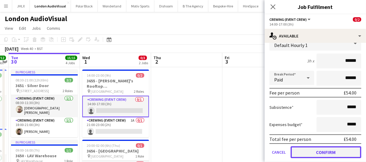
click at [336, 148] on button "Confirm" at bounding box center [326, 153] width 71 height 12
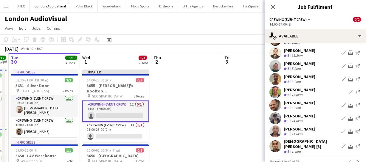
scroll to position [46, 0]
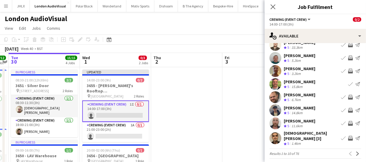
click at [348, 110] on app-icon "Invite crew" at bounding box center [350, 110] width 5 height 5
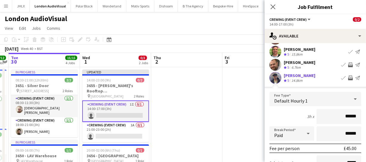
scroll to position [128, 0]
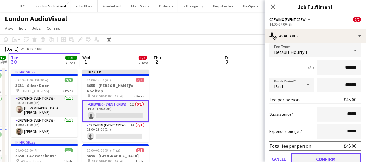
click at [338, 155] on button "Confirm" at bounding box center [326, 160] width 71 height 12
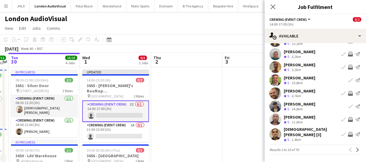
scroll to position [46, 0]
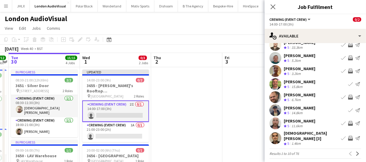
click at [348, 122] on app-icon "Invite crew" at bounding box center [350, 123] width 5 height 5
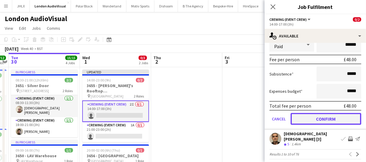
click at [343, 114] on button "Confirm" at bounding box center [326, 119] width 71 height 12
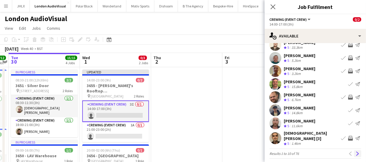
click at [356, 152] on app-icon "Next" at bounding box center [358, 154] width 4 height 4
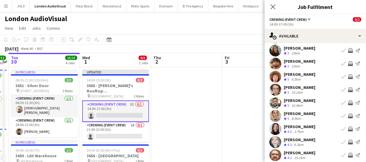
scroll to position [19, 0]
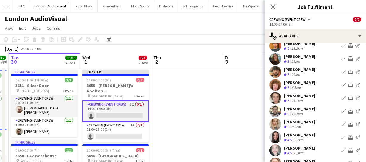
click at [348, 83] on app-icon "Invite crew" at bounding box center [350, 85] width 5 height 5
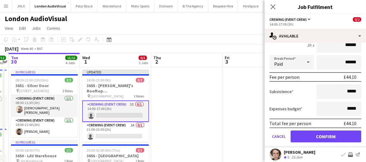
scroll to position [100, 0]
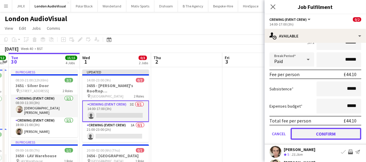
click at [337, 135] on button "Confirm" at bounding box center [326, 134] width 71 height 12
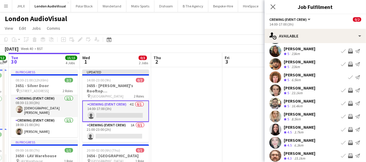
scroll to position [46, 0]
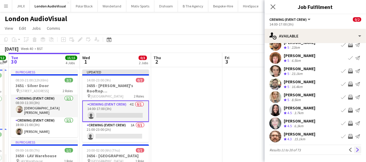
click at [356, 149] on app-icon "Next" at bounding box center [358, 150] width 4 height 4
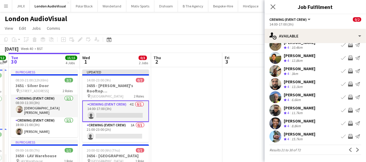
click at [348, 110] on app-icon "Invite crew" at bounding box center [350, 110] width 5 height 5
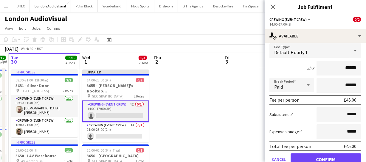
scroll to position [128, 0]
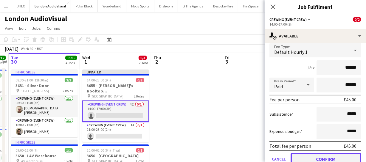
click at [343, 154] on button "Confirm" at bounding box center [326, 160] width 71 height 12
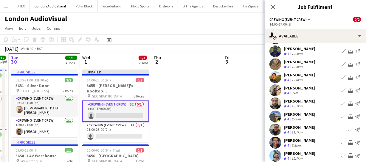
scroll to position [19, 0]
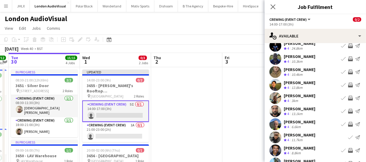
click at [348, 97] on app-icon "Invite crew" at bounding box center [350, 98] width 5 height 5
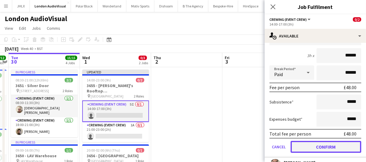
click at [339, 145] on button "Confirm" at bounding box center [326, 147] width 71 height 12
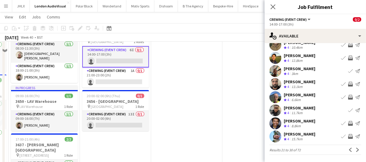
scroll to position [27, 0]
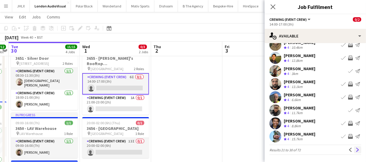
click at [356, 148] on app-icon "Next" at bounding box center [358, 150] width 4 height 4
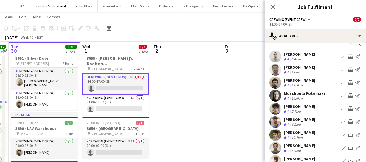
scroll to position [0, 0]
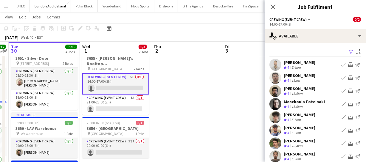
click at [348, 89] on app-icon "Invite crew" at bounding box center [350, 91] width 5 height 5
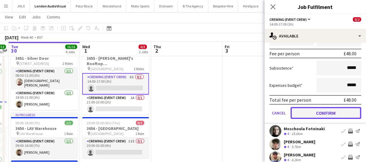
click at [332, 113] on button "Confirm" at bounding box center [326, 113] width 71 height 12
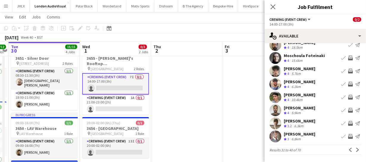
scroll to position [46, 0]
click at [348, 122] on app-icon "Invite crew" at bounding box center [350, 123] width 5 height 5
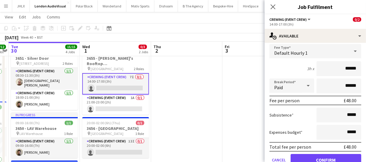
scroll to position [162, 0]
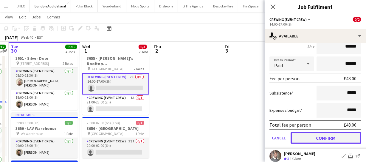
click at [344, 136] on button "Confirm" at bounding box center [326, 138] width 71 height 12
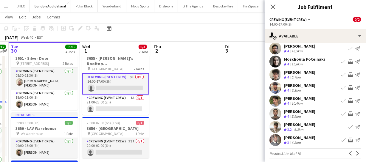
scroll to position [46, 0]
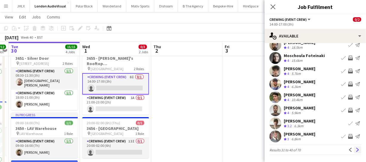
click at [356, 149] on app-icon "Next" at bounding box center [358, 150] width 4 height 4
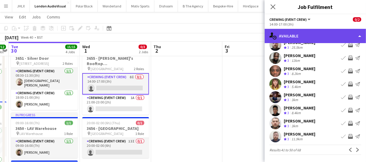
click at [319, 36] on div "single-neutral-actions-upload Available" at bounding box center [315, 36] width 101 height 14
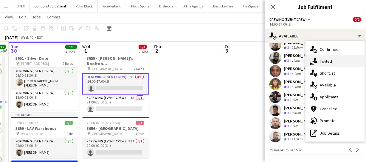
click at [330, 59] on span "Invited" at bounding box center [326, 61] width 12 height 5
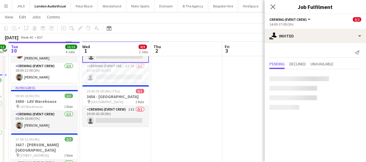
scroll to position [0, 0]
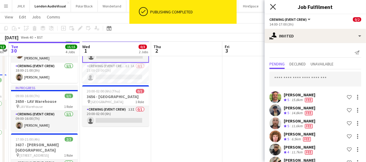
click at [275, 7] on icon "Close pop-in" at bounding box center [273, 7] width 6 height 6
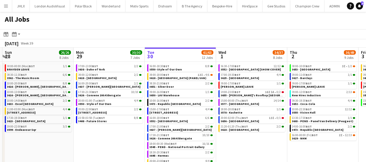
scroll to position [0, 140]
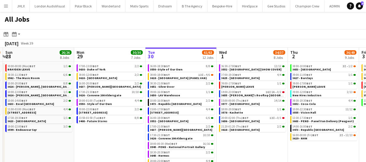
drag, startPoint x: 175, startPoint y: 136, endPoint x: 249, endPoint y: 143, distance: 74.6
click at [249, 143] on app-calendar-viewport "Fri 26 21/21 10 Jobs Sat 27 35/39 6 Jobs Sun 28 26/26 8 Jobs Mon 29 30/30 7 Job…" at bounding box center [183, 108] width 366 height 120
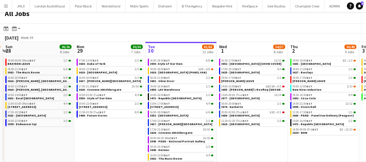
scroll to position [0, 0]
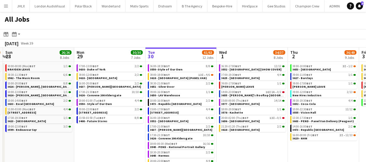
click at [256, 151] on app-date-cell "06:30-17:00 BST 12/12 3552 - [GEOGRAPHIC_DATA] [SHOW COVER] 07:00-19:30 BST 4/4…" at bounding box center [252, 115] width 71 height 106
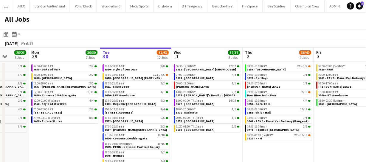
scroll to position [0, 185]
drag, startPoint x: 172, startPoint y: 147, endPoint x: 201, endPoint y: 145, distance: 29.3
click at [201, 145] on app-calendar-viewport "Fri 26 21/21 10 Jobs Sat 27 35/39 6 Jobs Sun 28 26/26 8 Jobs Mon 29 30/30 7 Job…" at bounding box center [183, 108] width 366 height 120
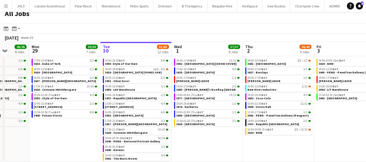
scroll to position [0, 0]
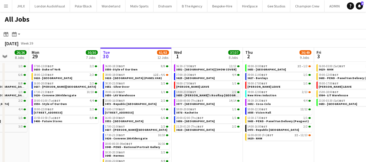
click at [202, 92] on div "14:00-23:00 BST 2/2" at bounding box center [208, 92] width 63 height 3
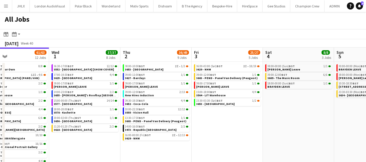
scroll to position [0, 166]
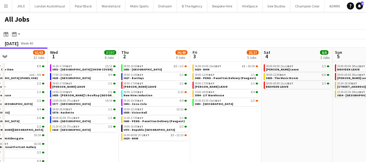
drag, startPoint x: 343, startPoint y: 125, endPoint x: 219, endPoint y: 122, distance: 124.1
click at [219, 122] on app-calendar-viewport "Sun 28 26/26 8 Jobs Mon 29 30/30 7 Jobs Tue 30 61/63 12 Jobs Wed 1 37/37 8 Jobs…" at bounding box center [183, 108] width 366 height 120
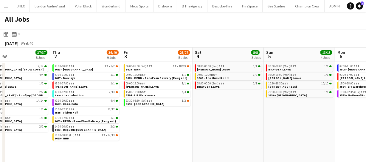
scroll to position [0, 224]
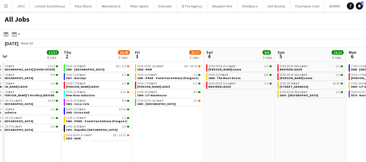
drag, startPoint x: 167, startPoint y: 115, endPoint x: 227, endPoint y: 111, distance: 60.1
click at [227, 111] on app-calendar-viewport "Sun 28 26/26 8 Jobs Mon 29 30/30 7 Jobs Tue 30 61/63 12 Jobs Wed 1 37/37 8 Jobs…" at bounding box center [183, 108] width 366 height 120
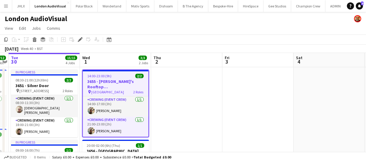
click at [95, 82] on h3 "3655 - [PERSON_NAME]'s Rooftop [GEOGRAPHIC_DATA]" at bounding box center [116, 84] width 66 height 11
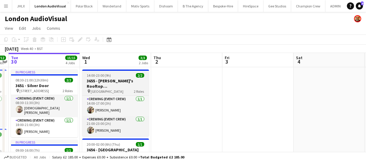
click at [95, 82] on h3 "3655 - [PERSON_NAME]'s Rooftop [GEOGRAPHIC_DATA]" at bounding box center [115, 83] width 67 height 11
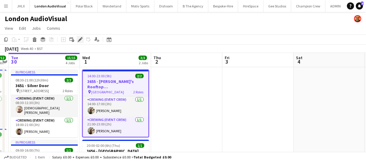
click at [79, 40] on icon at bounding box center [79, 39] width 3 height 3
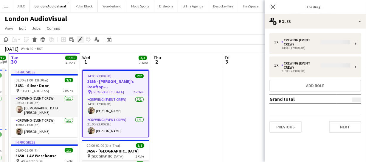
type input "**********"
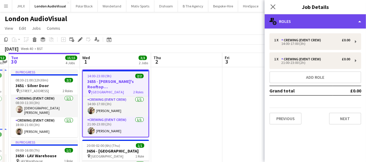
click at [294, 21] on div "multiple-users-add Roles" at bounding box center [315, 21] width 101 height 14
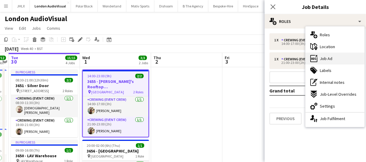
click at [330, 55] on div "ads-window Job Ad" at bounding box center [335, 59] width 59 height 12
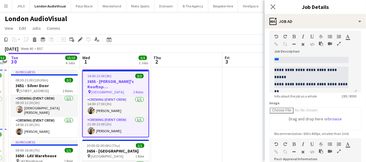
scroll to position [54, 0]
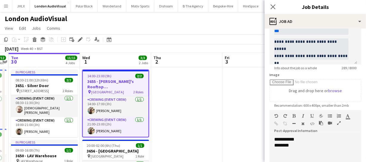
click at [297, 144] on div "********" at bounding box center [313, 146] width 78 height 6
paste div "To enrich screen reader interactions, please activate Accessibility in Grammarl…"
click at [301, 152] on li "**********" at bounding box center [316, 152] width 72 height 6
click at [310, 153] on li "**********" at bounding box center [316, 152] width 72 height 6
click at [273, 6] on icon "Close pop-in" at bounding box center [273, 7] width 6 height 6
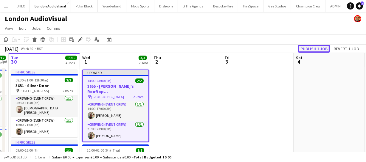
click at [314, 45] on button "Publish 1 job" at bounding box center [314, 49] width 32 height 8
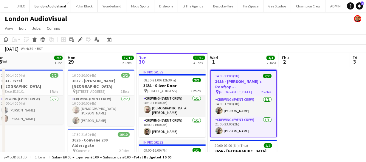
scroll to position [0, 147]
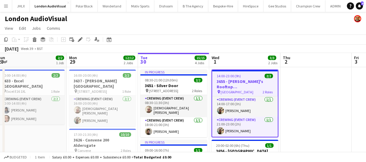
drag, startPoint x: 195, startPoint y: 107, endPoint x: 325, endPoint y: 94, distance: 130.1
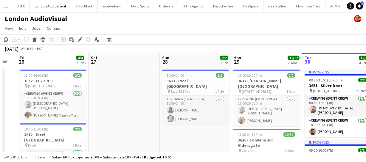
scroll to position [0, 123]
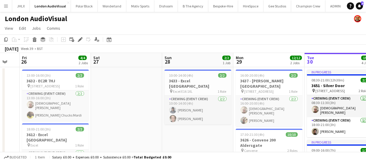
drag, startPoint x: 47, startPoint y: 130, endPoint x: 213, endPoint y: 127, distance: 166.7
